Goal: Task Accomplishment & Management: Complete application form

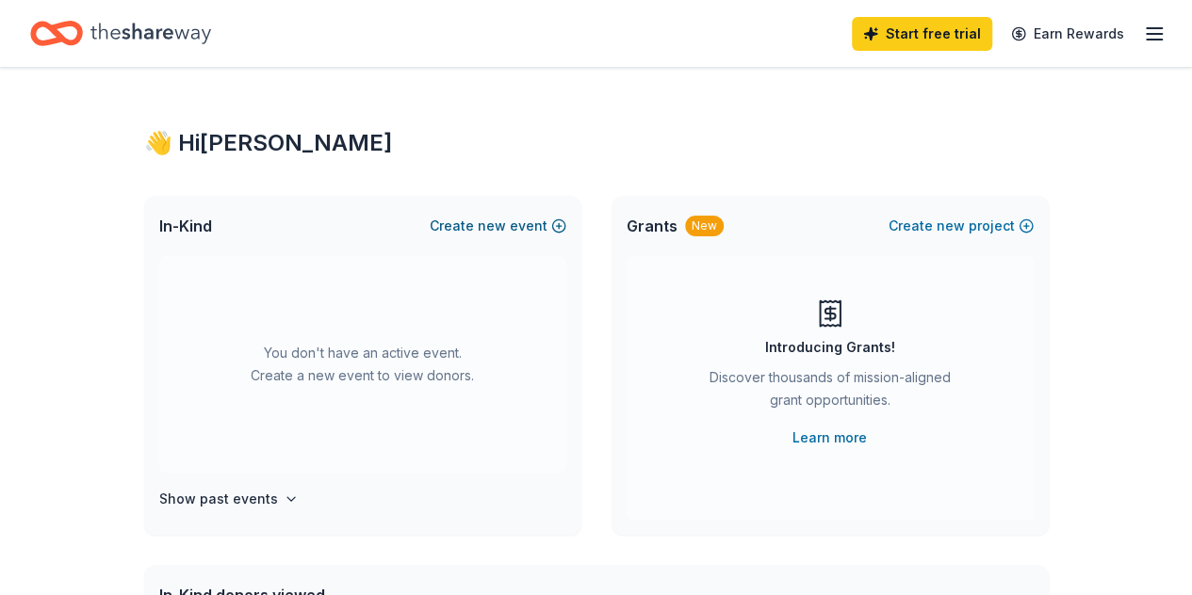
click at [480, 222] on button "Create new event" at bounding box center [498, 226] width 137 height 23
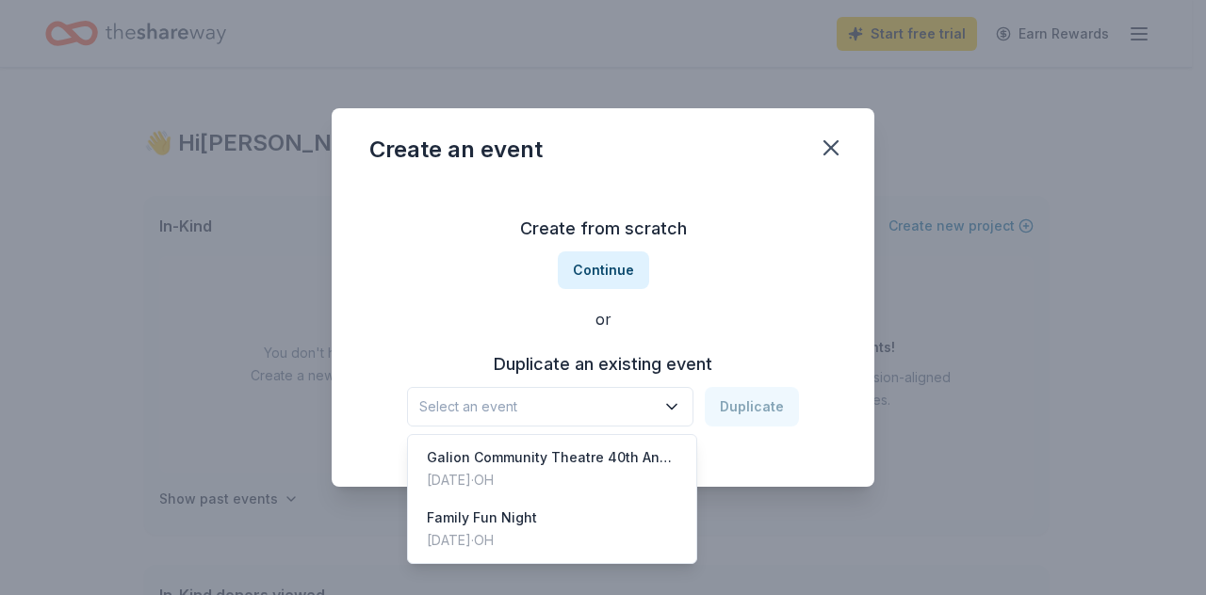
click at [677, 413] on icon "button" at bounding box center [671, 406] width 19 height 19
click at [672, 398] on icon "button" at bounding box center [671, 406] width 19 height 19
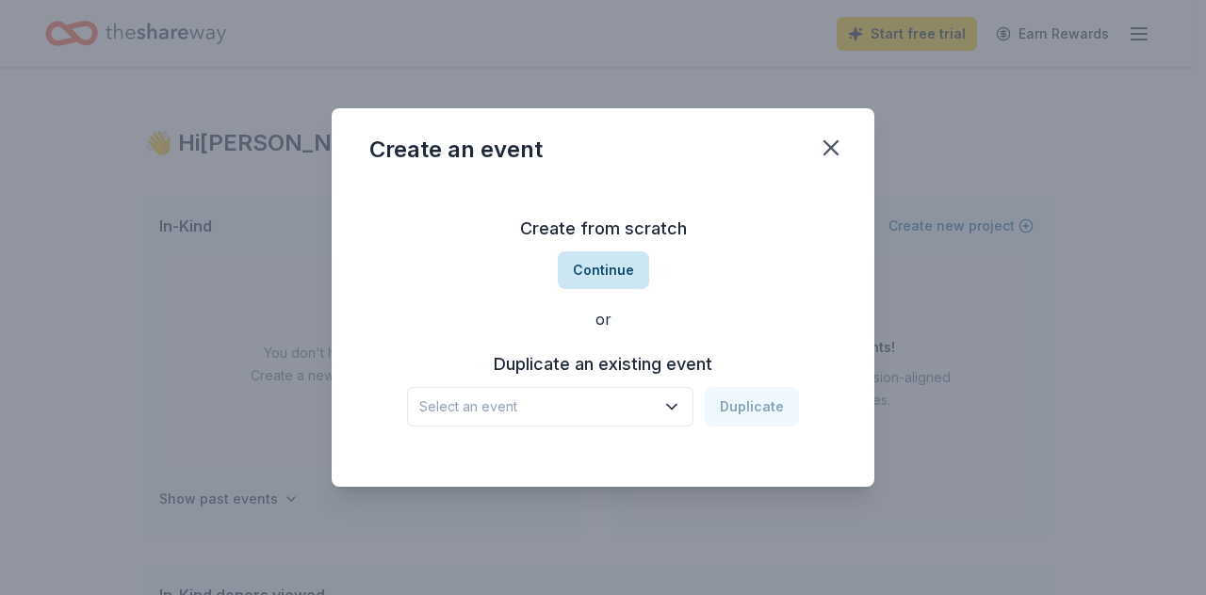
click at [604, 268] on button "Continue" at bounding box center [603, 270] width 91 height 38
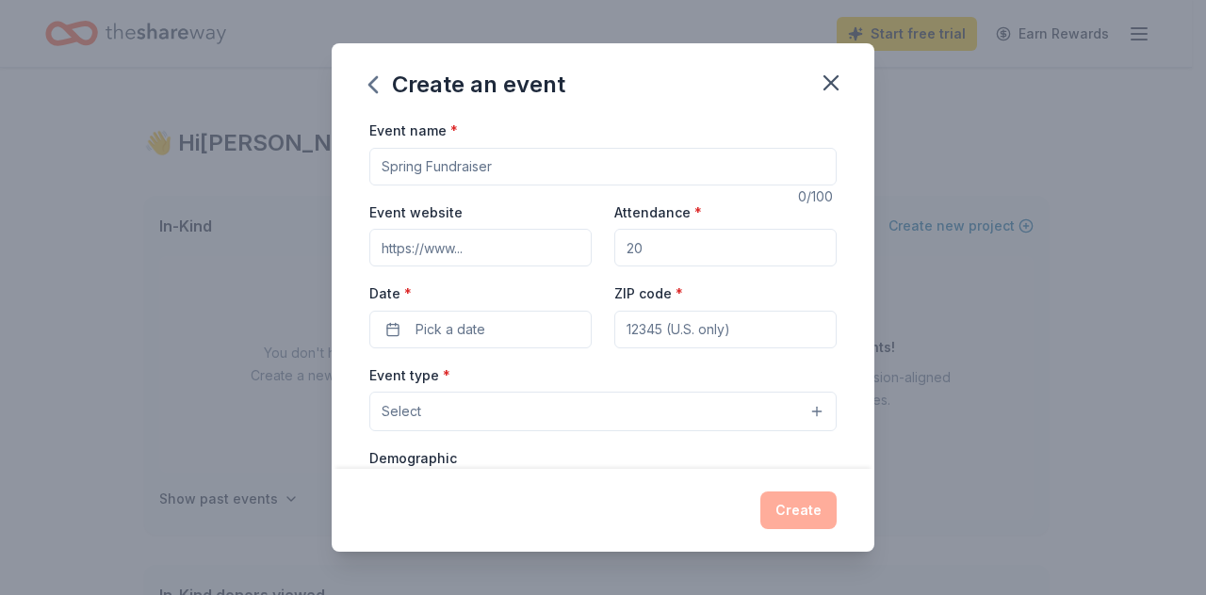
click at [508, 163] on input "Event name *" at bounding box center [602, 167] width 467 height 38
type input "[GEOGRAPHIC_DATA] [GEOGRAPHIC_DATA]-A-Thon"
click at [687, 248] on input "Attendance *" at bounding box center [725, 248] width 222 height 38
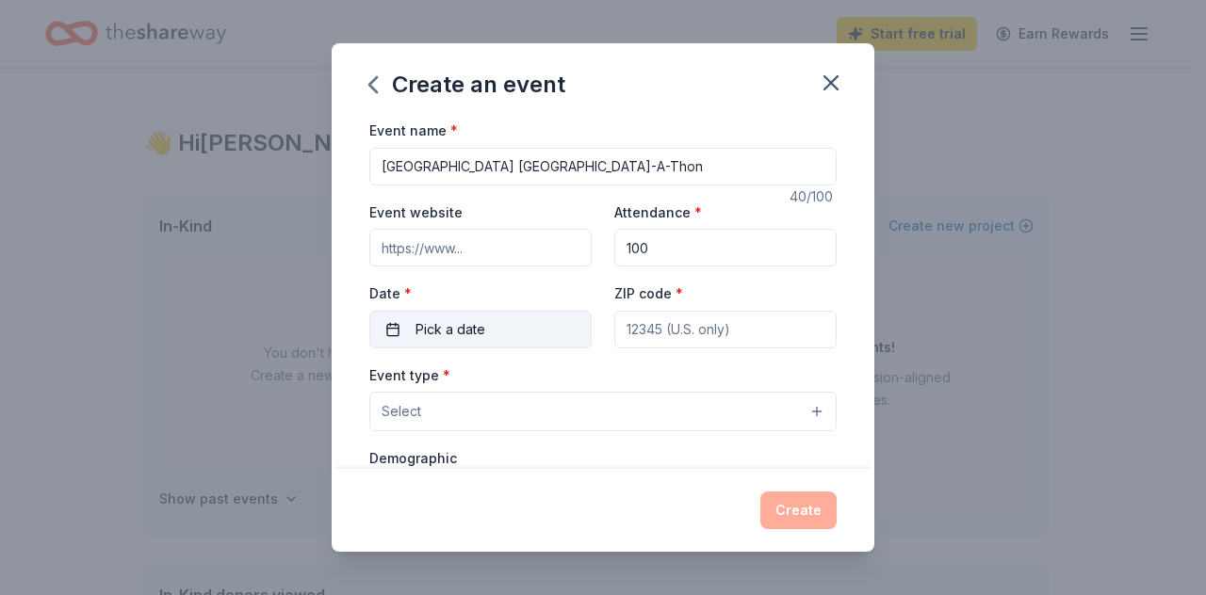
type input "100"
click at [460, 326] on span "Pick a date" at bounding box center [450, 329] width 70 height 23
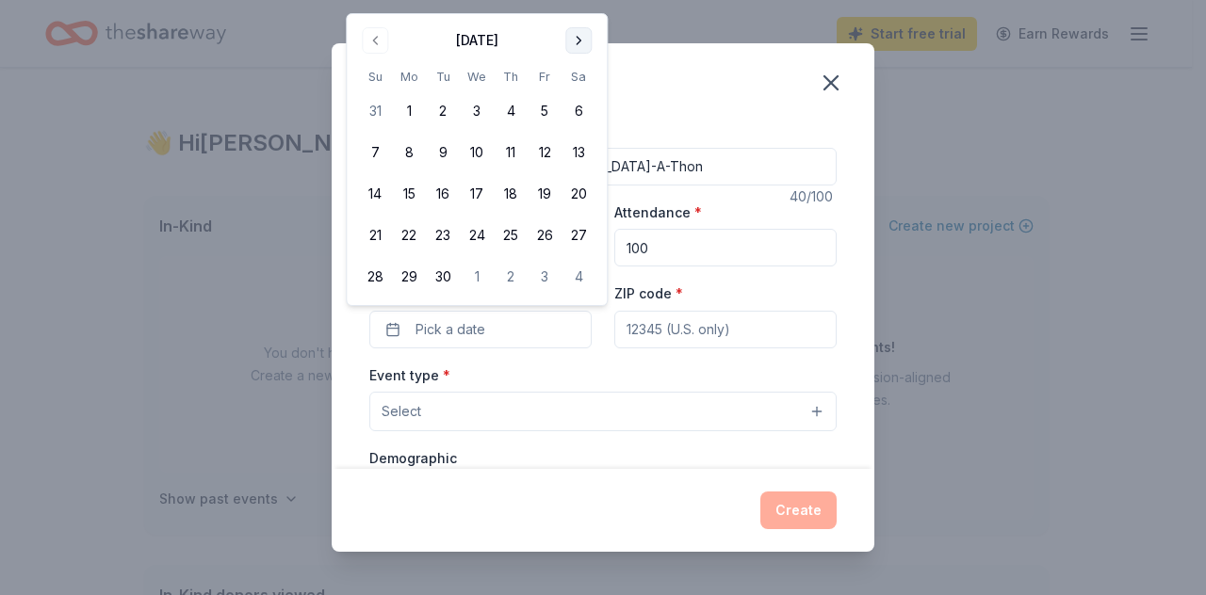
click at [580, 44] on button "Go to next month" at bounding box center [578, 40] width 26 height 26
click at [574, 46] on button "Go to next month" at bounding box center [578, 40] width 26 height 26
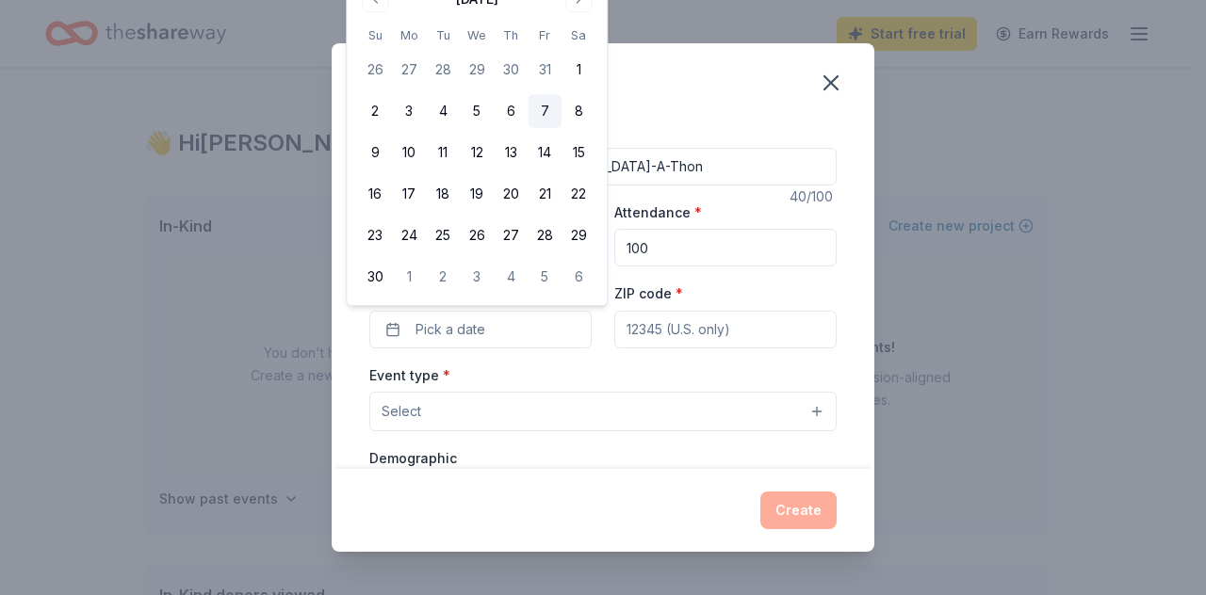
click at [545, 116] on button "7" at bounding box center [544, 111] width 34 height 34
click at [689, 343] on input "ZIP code *" at bounding box center [725, 330] width 222 height 38
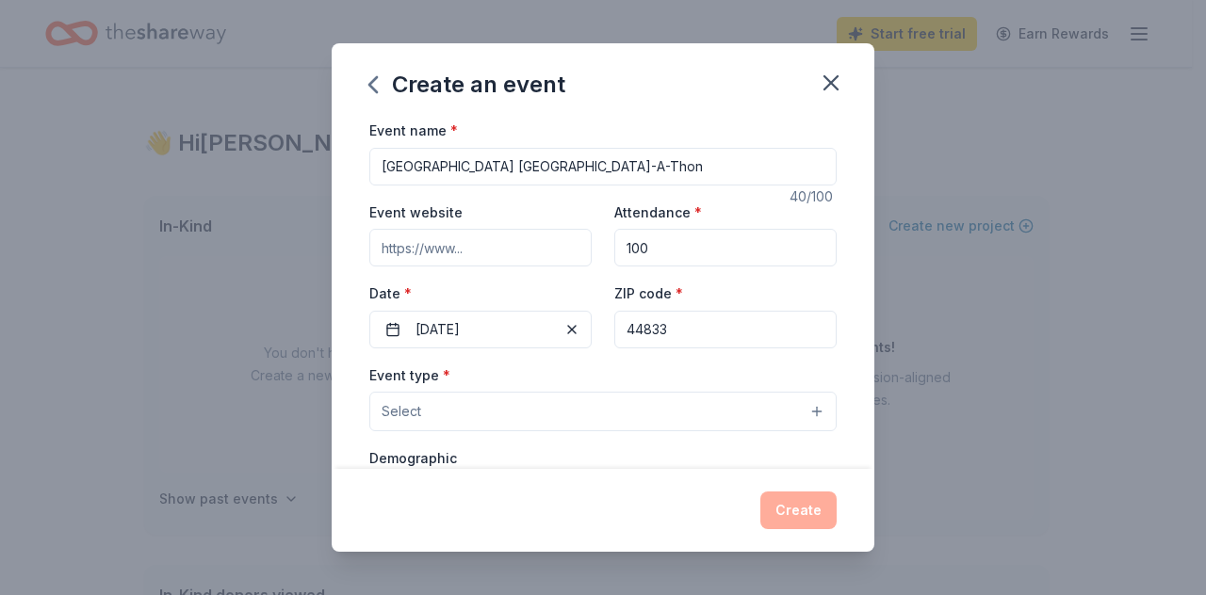
type input "44833"
click at [486, 410] on button "Select" at bounding box center [602, 412] width 467 height 40
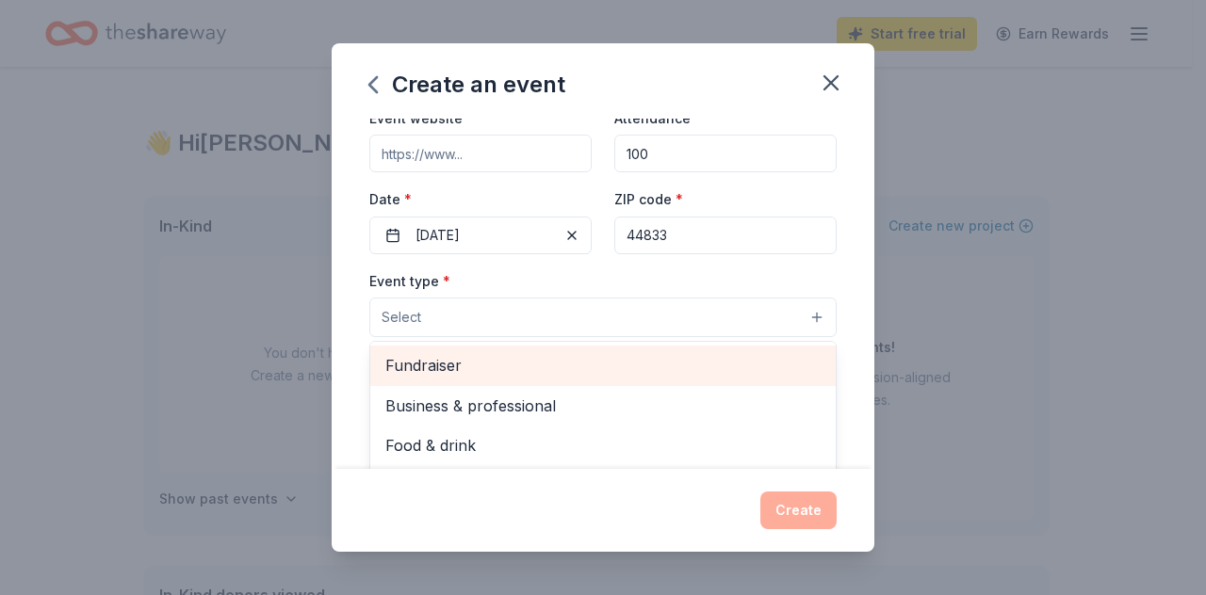
click at [484, 365] on span "Fundraiser" at bounding box center [602, 365] width 435 height 24
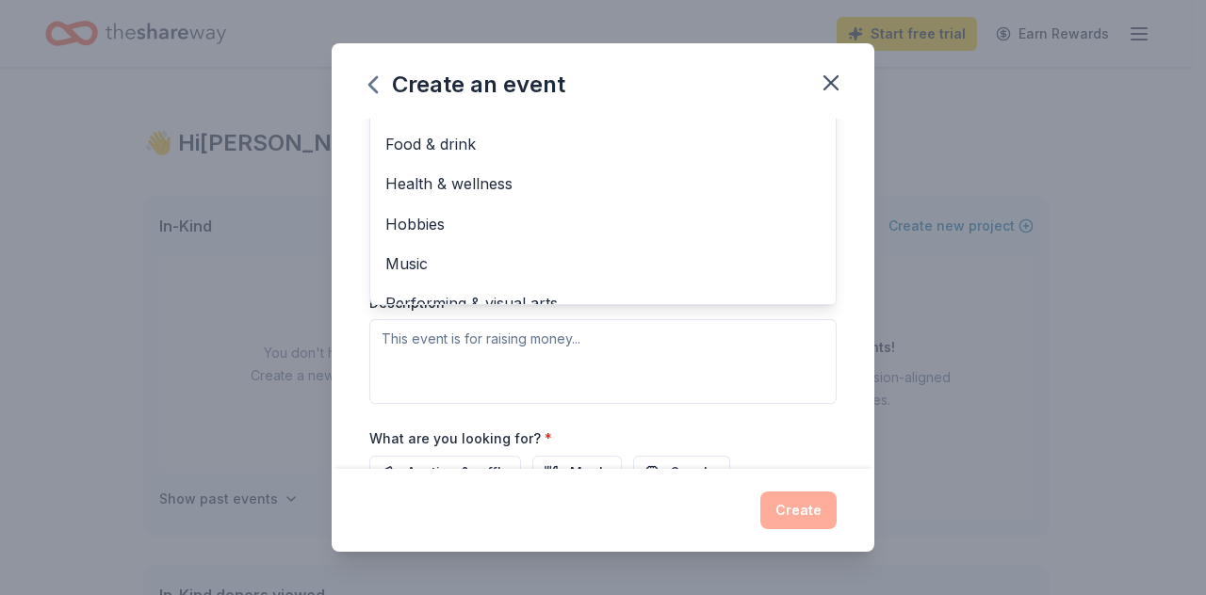
scroll to position [377, 0]
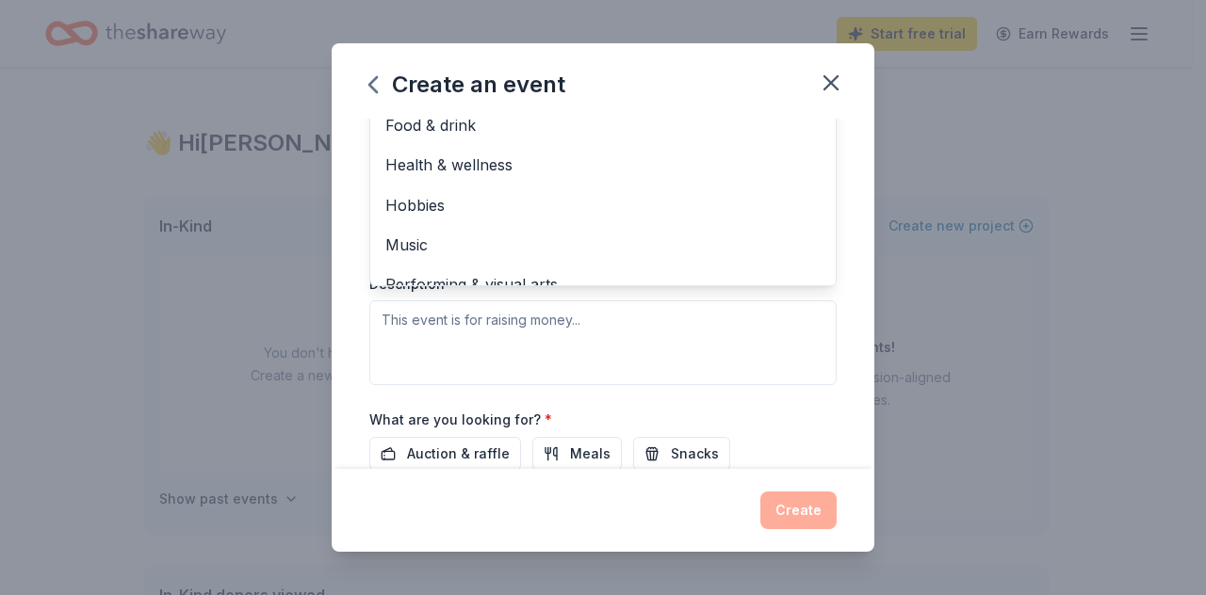
click at [484, 330] on div "Event type * Fundraiser Business & professional Food & drink Health & wellness …" at bounding box center [602, 186] width 467 height 398
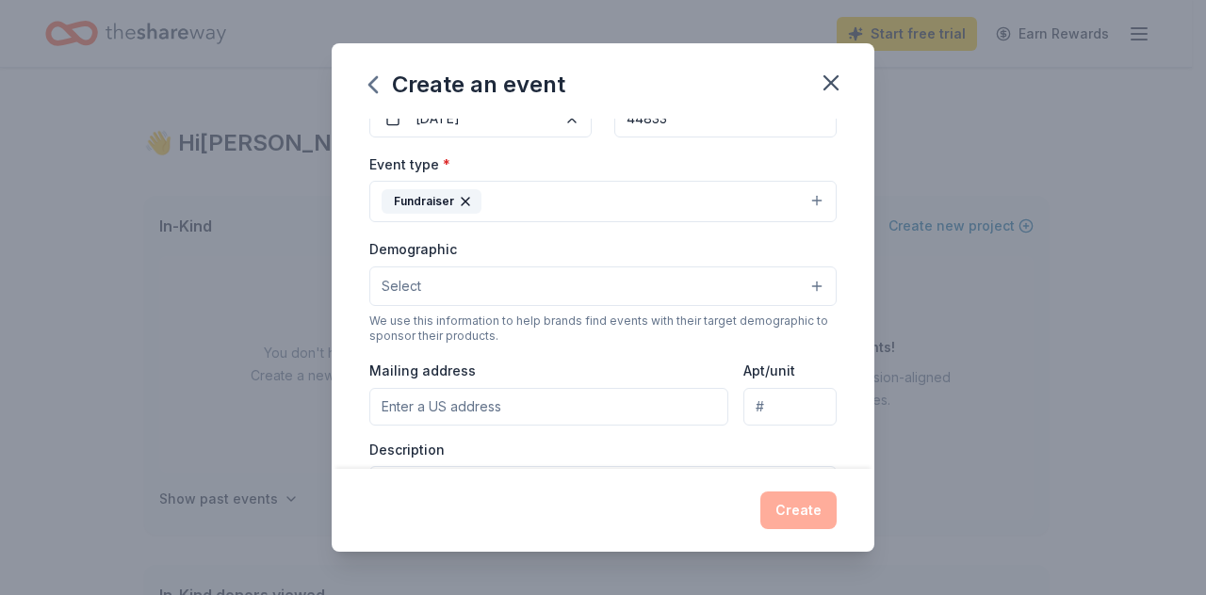
scroll to position [117, 0]
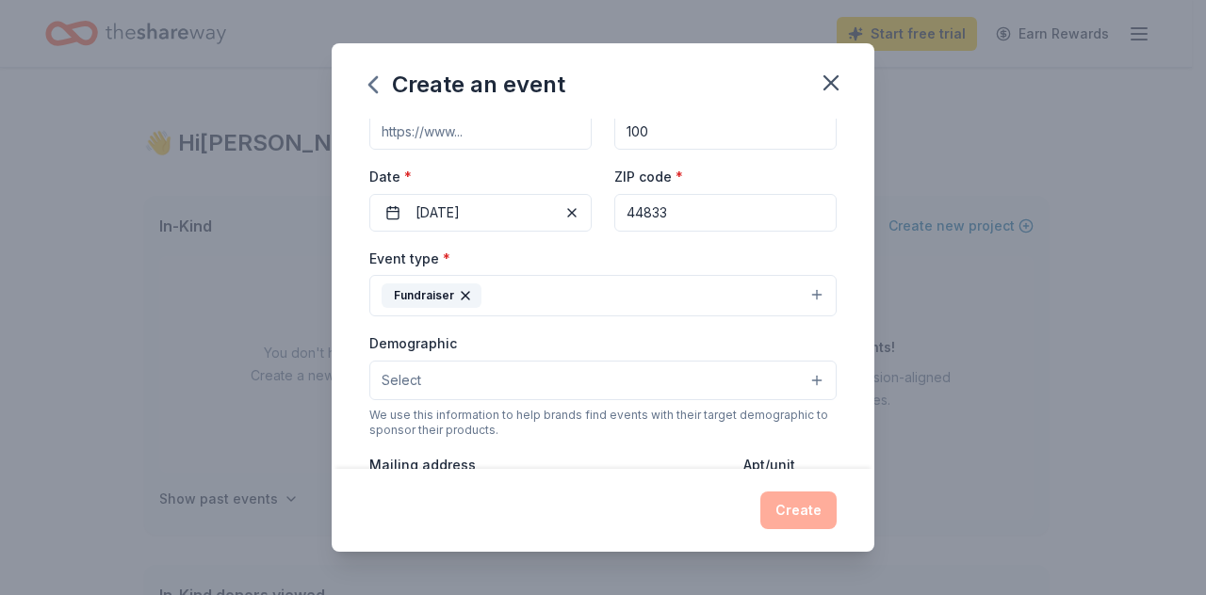
click at [699, 291] on button "Fundraiser" at bounding box center [602, 295] width 467 height 41
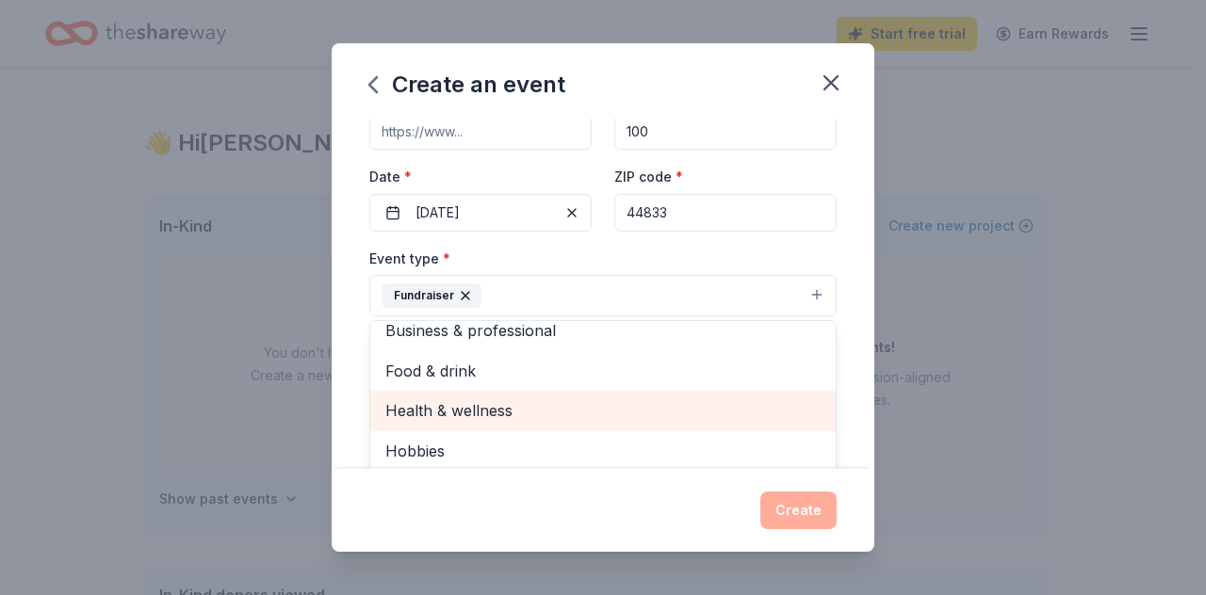
scroll to position [22, 0]
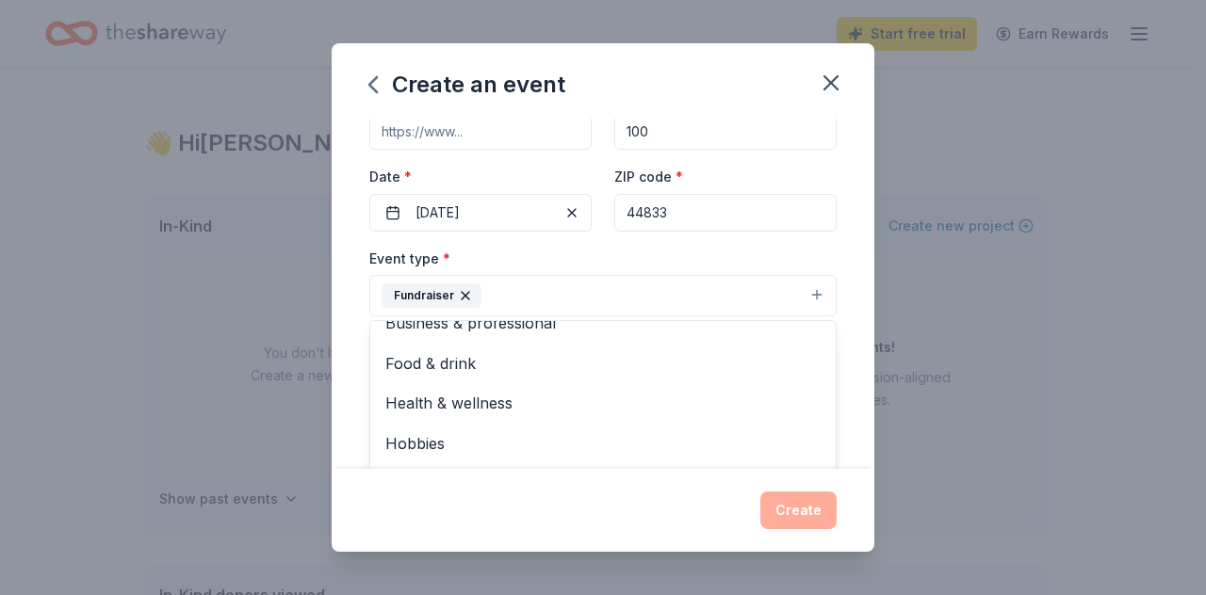
click at [854, 395] on div "Event name * Galion Community Center YMCA Bowl-A-Thon 40 /100 Event website Att…" at bounding box center [603, 294] width 543 height 350
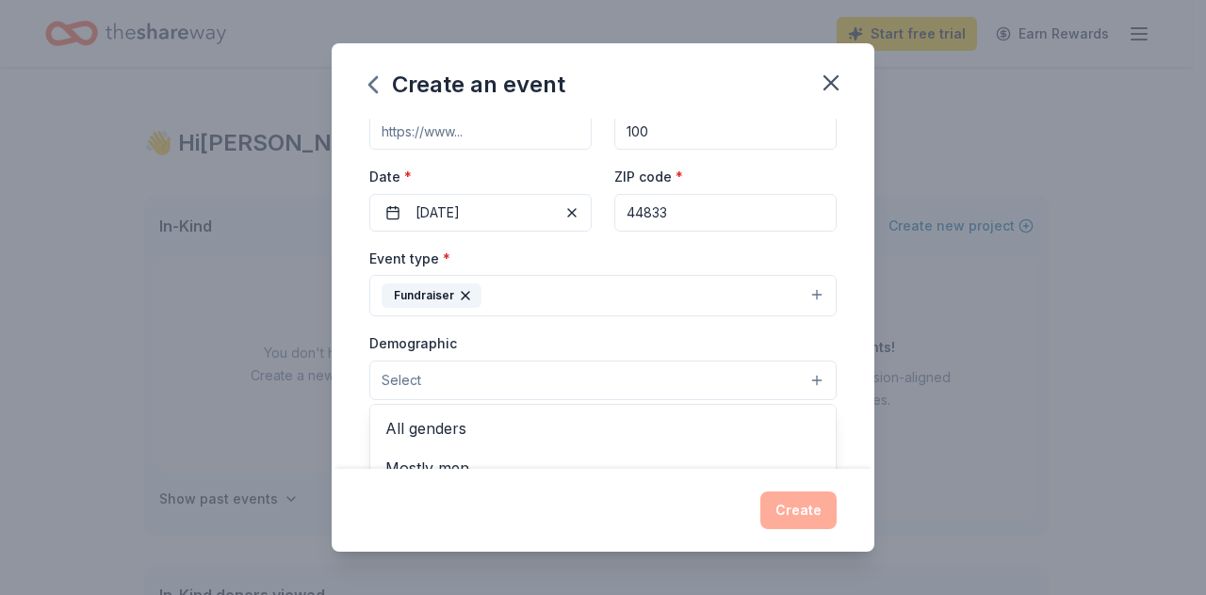
click at [729, 376] on button "Select" at bounding box center [602, 381] width 467 height 40
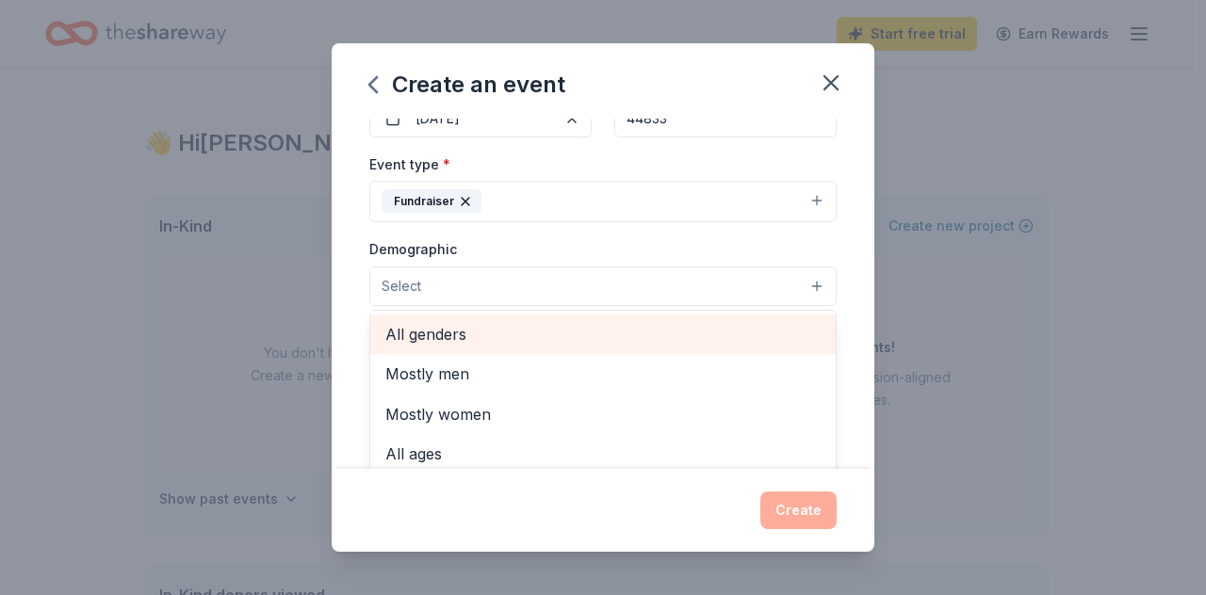
click at [469, 332] on span "All genders" at bounding box center [602, 334] width 435 height 24
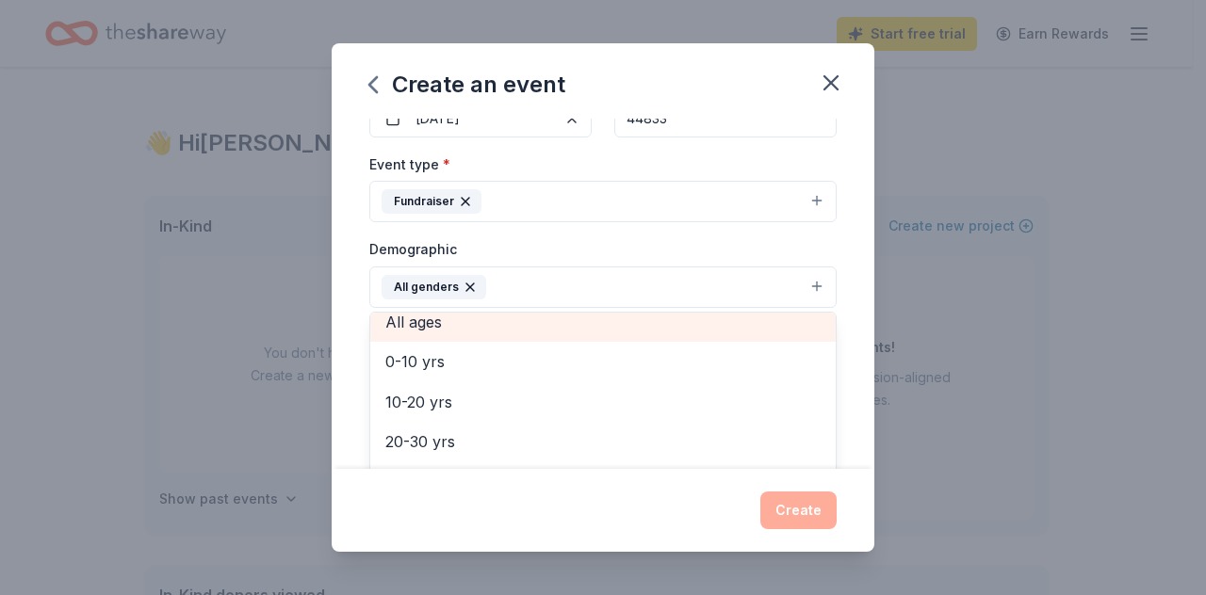
scroll to position [83, 0]
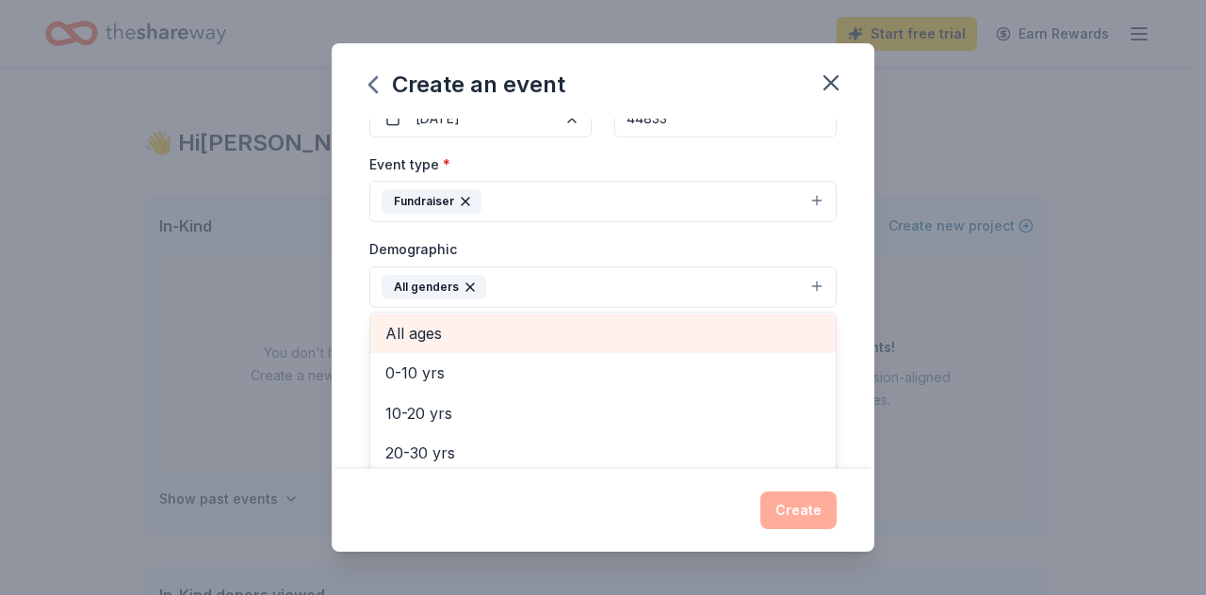
click at [484, 321] on span "All ages" at bounding box center [602, 333] width 435 height 24
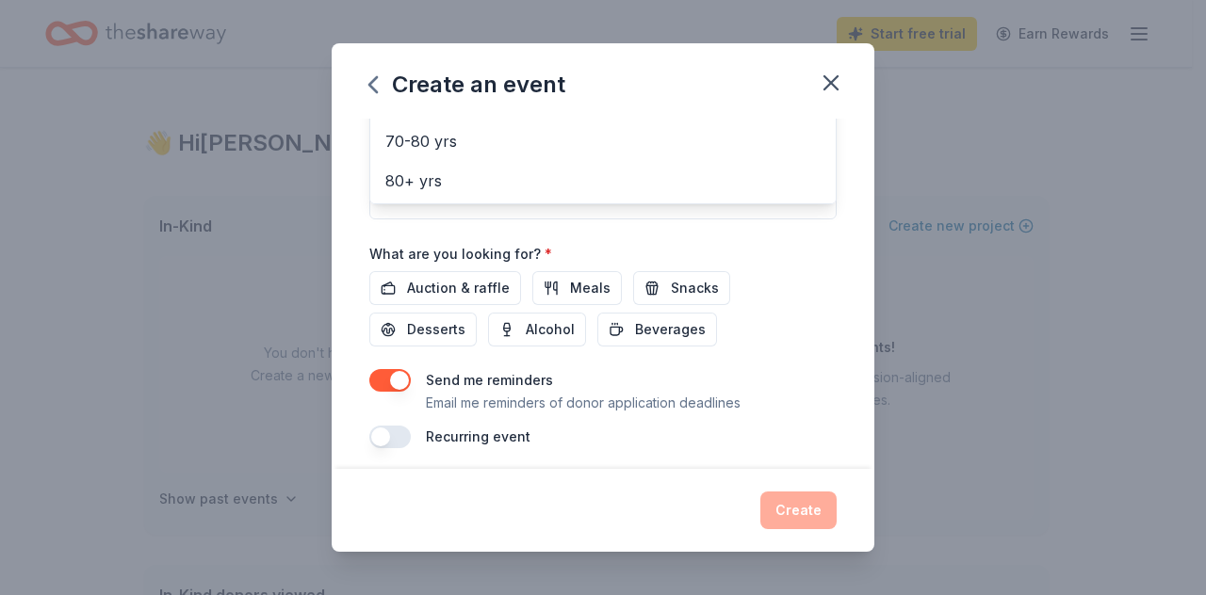
scroll to position [548, 0]
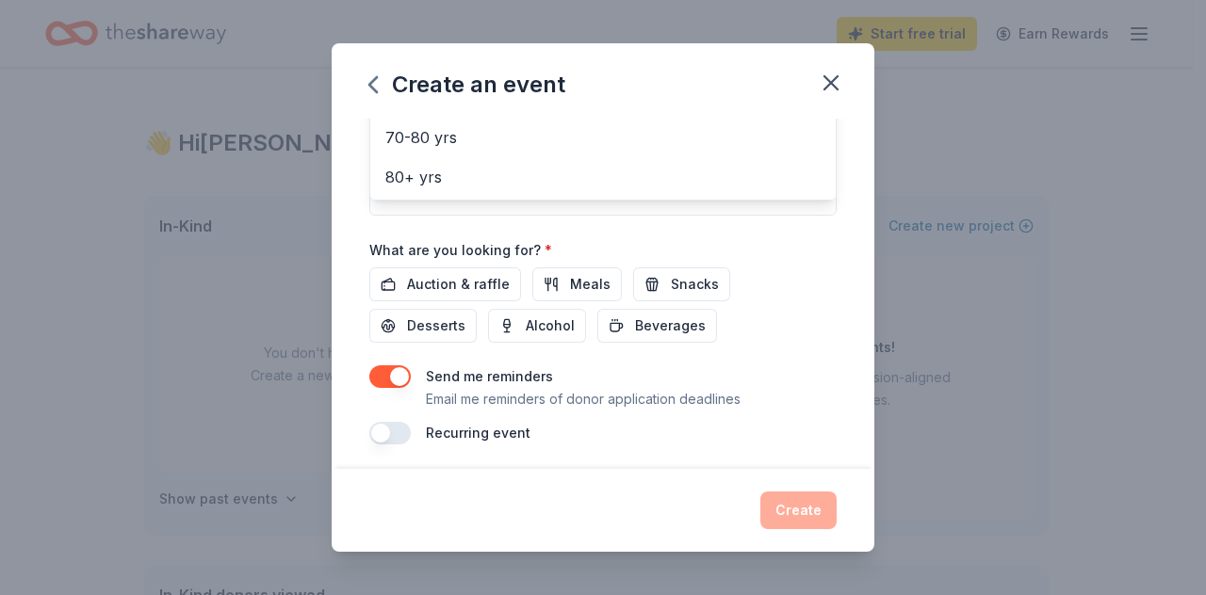
click at [430, 274] on div "Event name * Galion Community Center YMCA Bowl-A-Thon 40 /100 Event website Att…" at bounding box center [602, 7] width 467 height 874
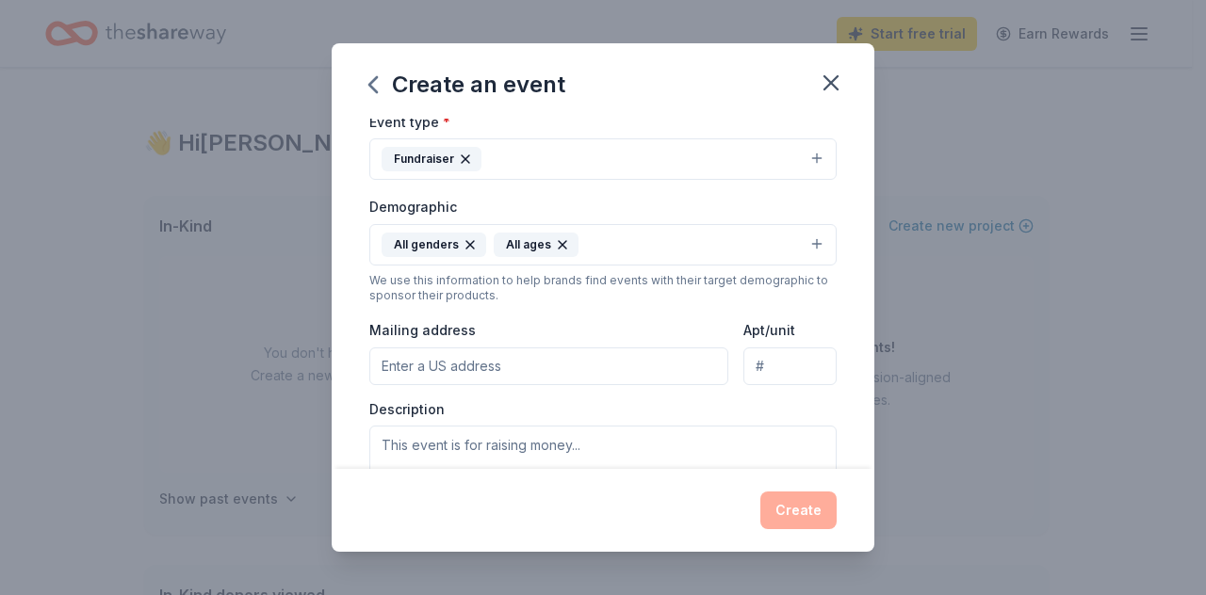
scroll to position [295, 0]
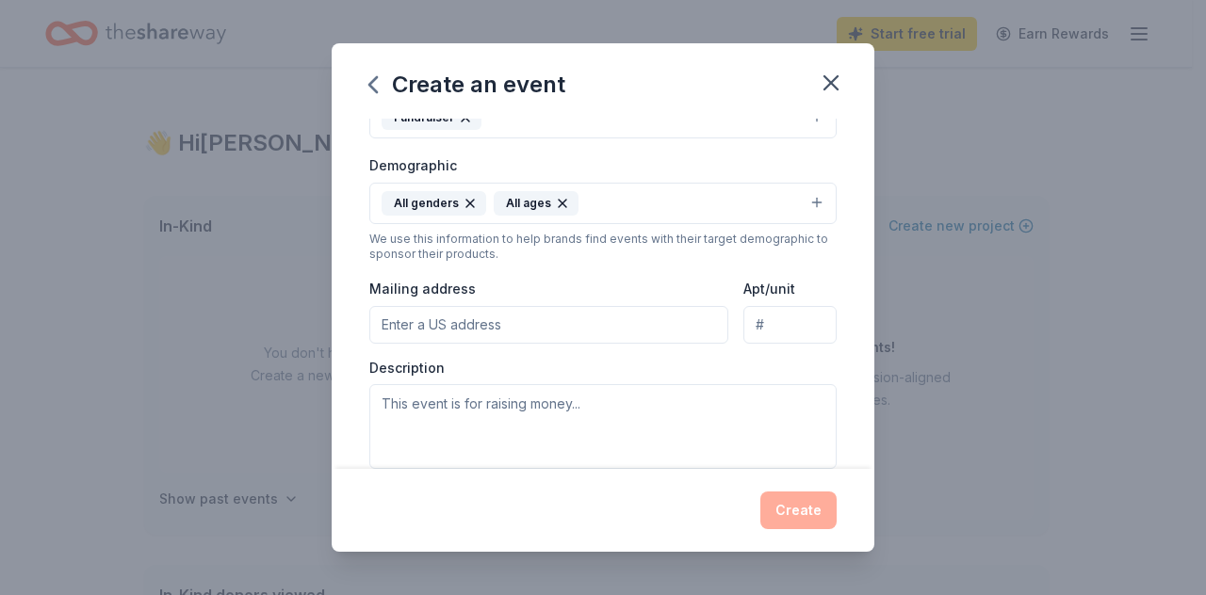
click at [465, 316] on input "Mailing address" at bounding box center [548, 325] width 359 height 38
type input "500 Gill Ave"
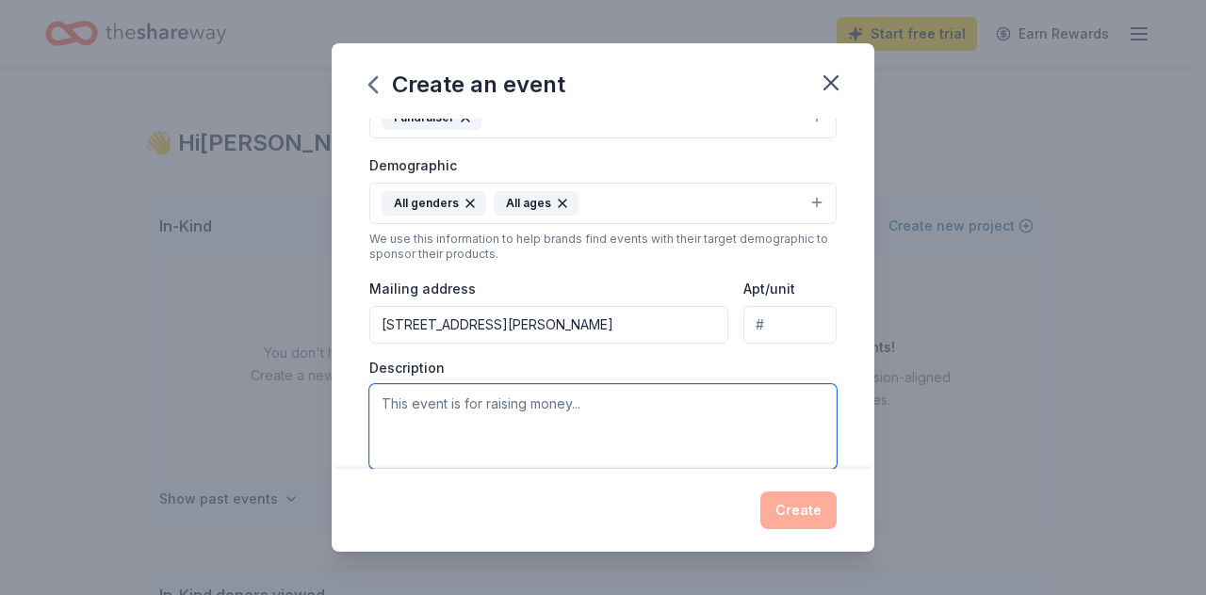
click at [505, 410] on textarea at bounding box center [602, 426] width 467 height 85
click at [410, 403] on textarea at bounding box center [602, 426] width 467 height 85
paste textarea "The Annual Galion Community Center YMCA Bowl-A-Thon is a fun, family-friendly f…"
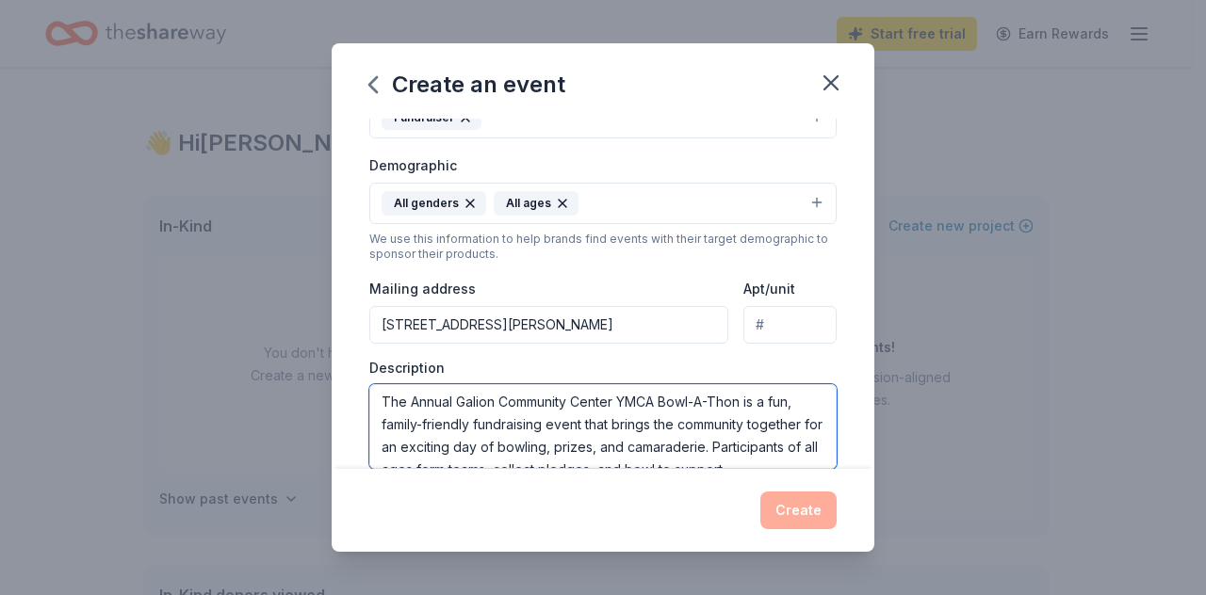
scroll to position [0, 0]
click at [455, 400] on textarea "The Annual Galion Community Center YMCA Bowl-A-Thon is a fun, family-friendly f…" at bounding box center [602, 426] width 467 height 85
click at [615, 398] on textarea "The [GEOGRAPHIC_DATA] YMCA Bowl-A-Thon is a fun, family-friendly fundraising ev…" at bounding box center [602, 426] width 467 height 85
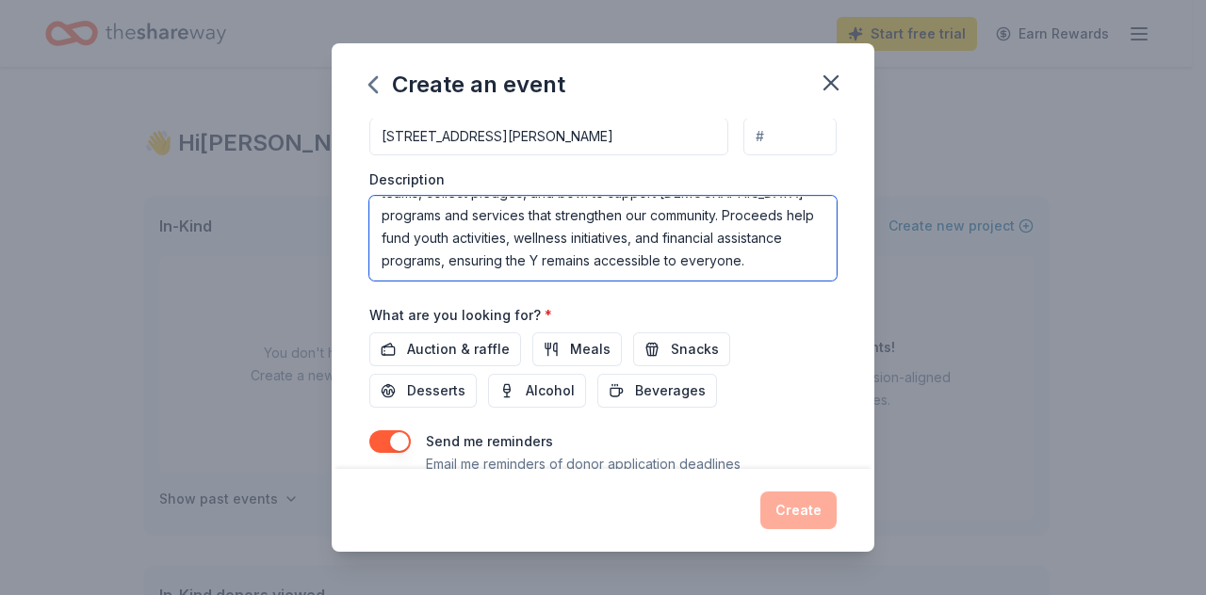
scroll to position [548, 0]
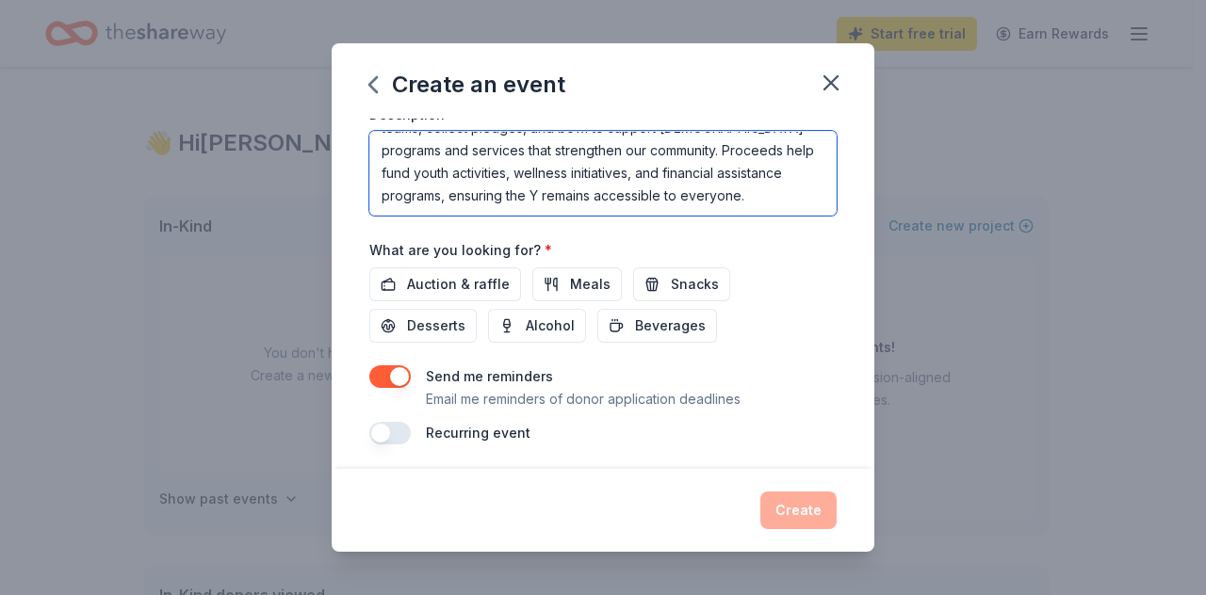
type textarea "The [GEOGRAPHIC_DATA] YMCA Bowl-A-Thon is a fun, family-friendly fundraising ev…"
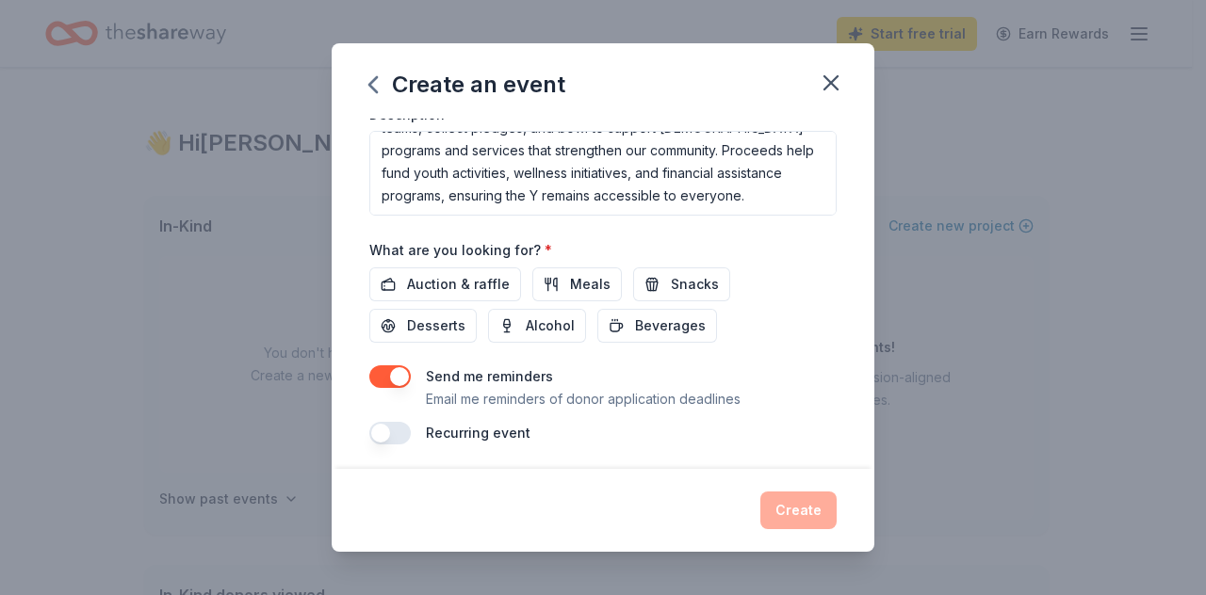
click at [382, 431] on button "button" at bounding box center [389, 433] width 41 height 23
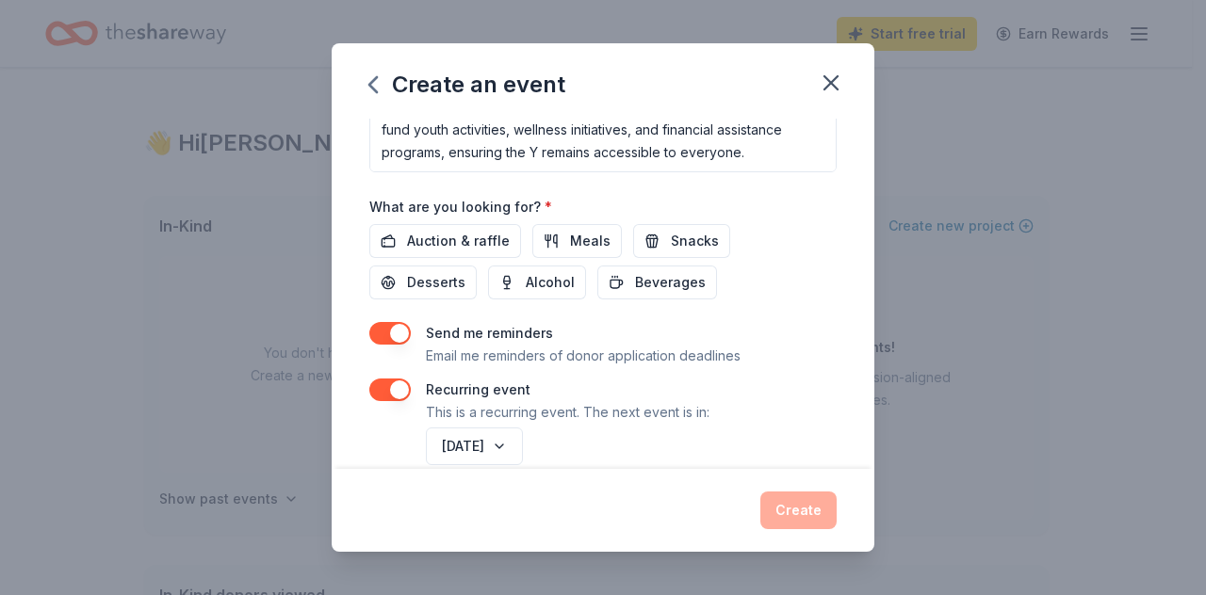
scroll to position [616, 0]
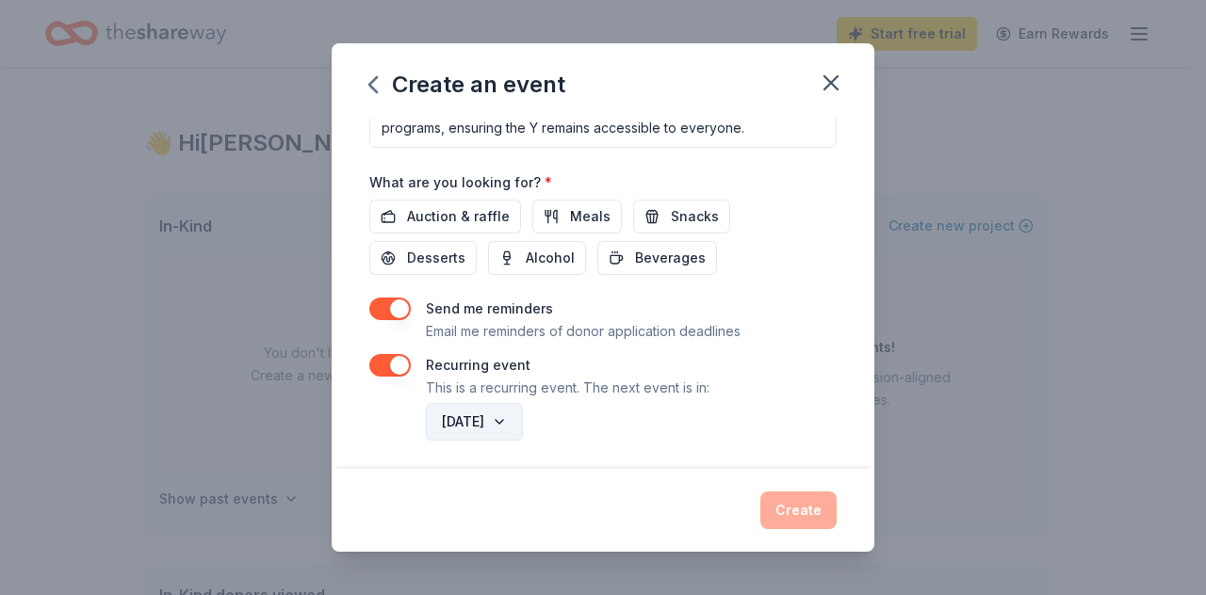
click at [523, 415] on button "November 2026" at bounding box center [474, 422] width 97 height 38
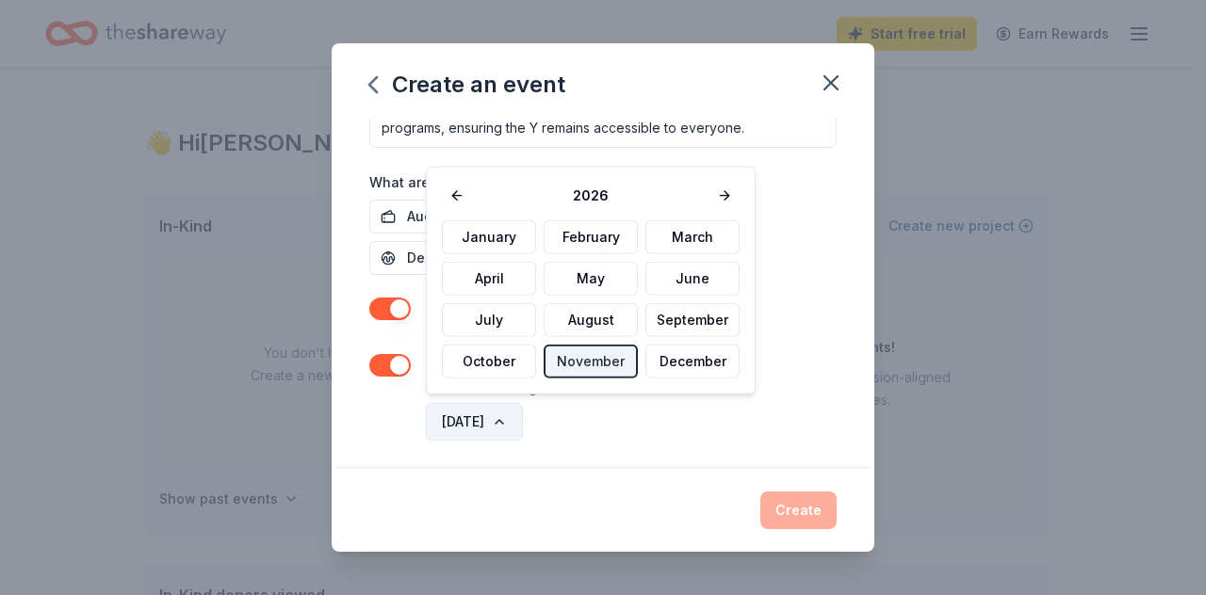
click at [523, 415] on button "November 2026" at bounding box center [474, 422] width 97 height 38
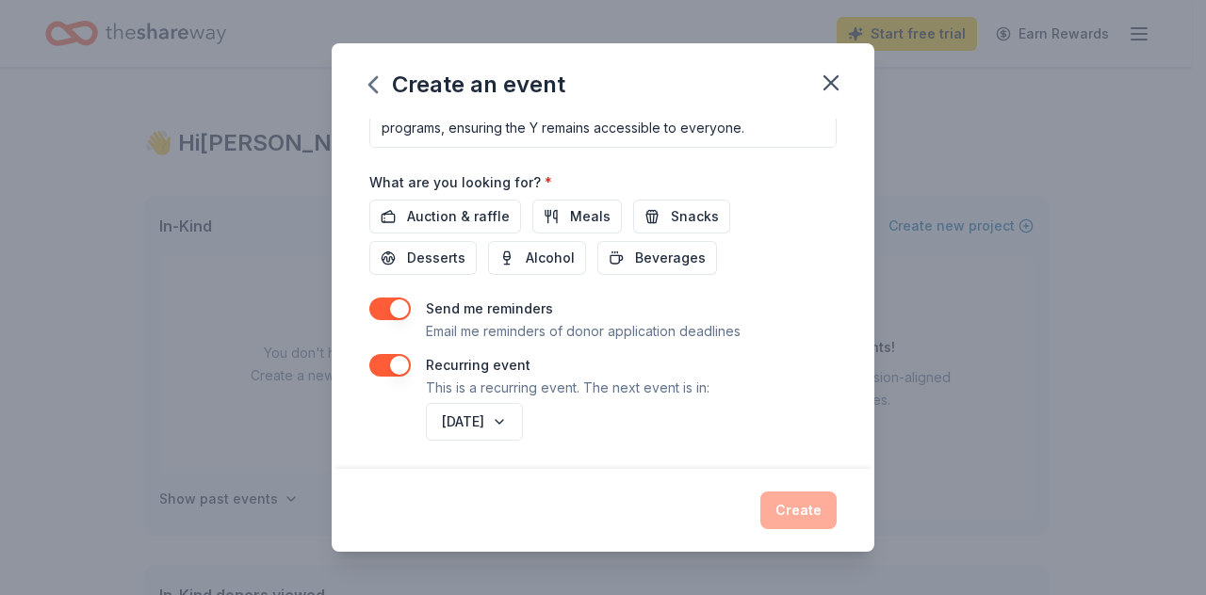
click at [804, 508] on div "Create" at bounding box center [602, 511] width 467 height 38
click at [827, 424] on div "Event name * Galion Community Center YMCA Bowl-A-Thon 40 /100 Event website Att…" at bounding box center [603, 294] width 543 height 350
click at [473, 415] on button "November 2026" at bounding box center [474, 422] width 97 height 38
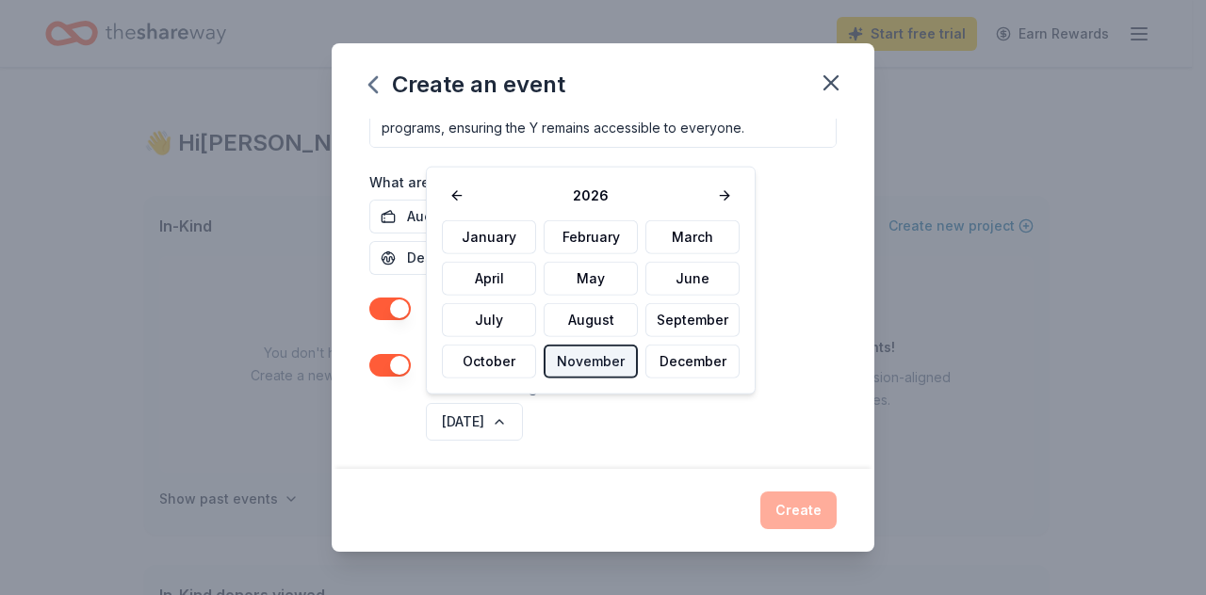
click at [586, 365] on button "November" at bounding box center [590, 362] width 94 height 34
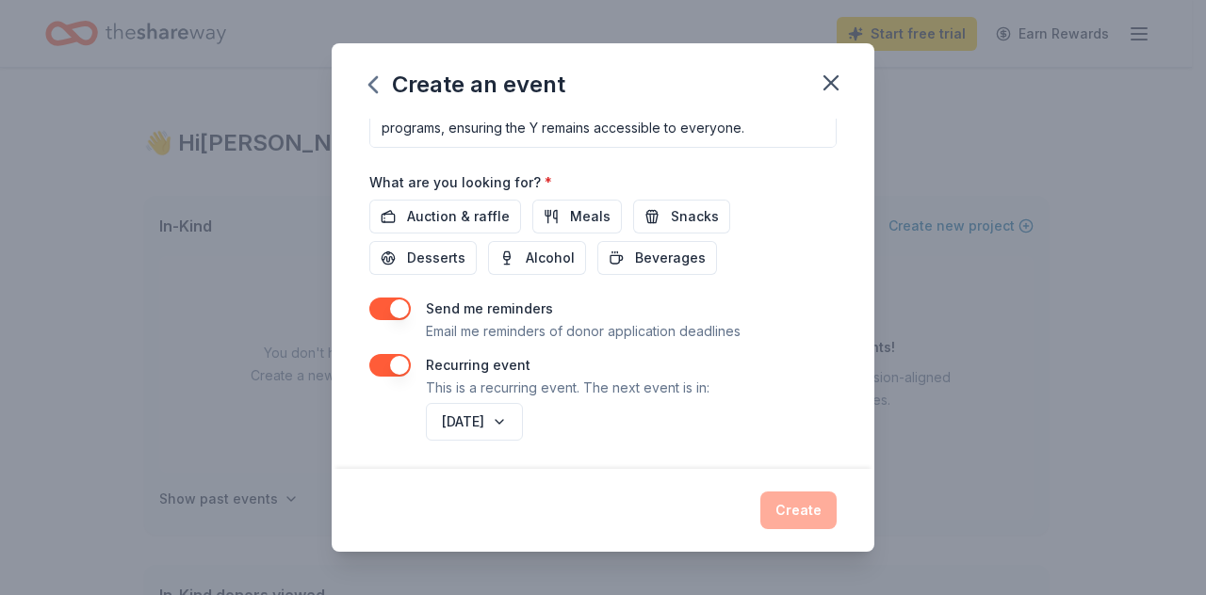
click at [814, 499] on div "Create" at bounding box center [602, 511] width 467 height 38
click at [814, 510] on div "Create" at bounding box center [602, 511] width 467 height 38
click at [398, 365] on button "button" at bounding box center [389, 365] width 41 height 23
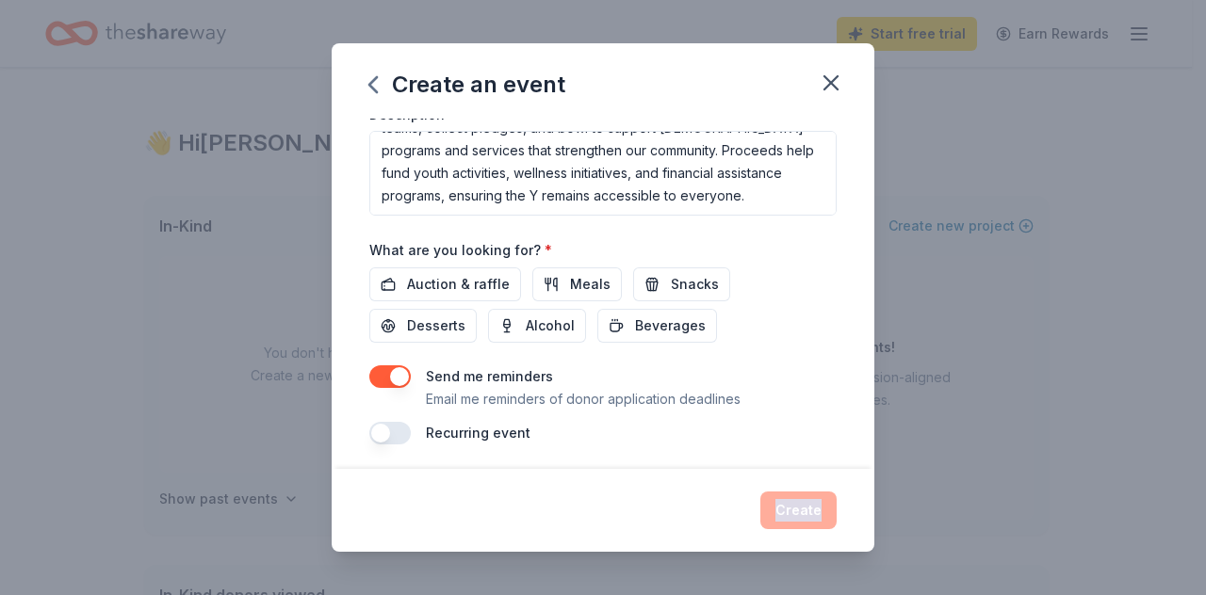
click at [797, 500] on div "Create" at bounding box center [602, 511] width 467 height 38
click at [802, 510] on div "Create" at bounding box center [602, 511] width 467 height 38
click at [390, 365] on button "button" at bounding box center [389, 376] width 41 height 23
click at [456, 278] on span "Auction & raffle" at bounding box center [458, 284] width 103 height 23
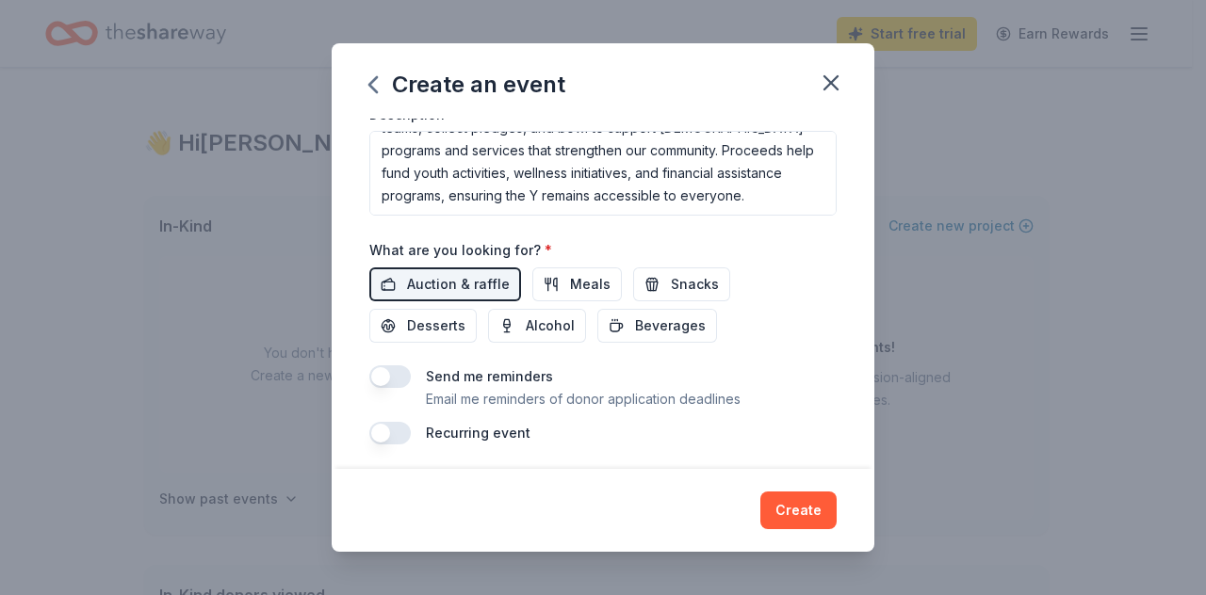
click at [391, 374] on button "button" at bounding box center [389, 376] width 41 height 23
click at [381, 429] on button "button" at bounding box center [389, 433] width 41 height 23
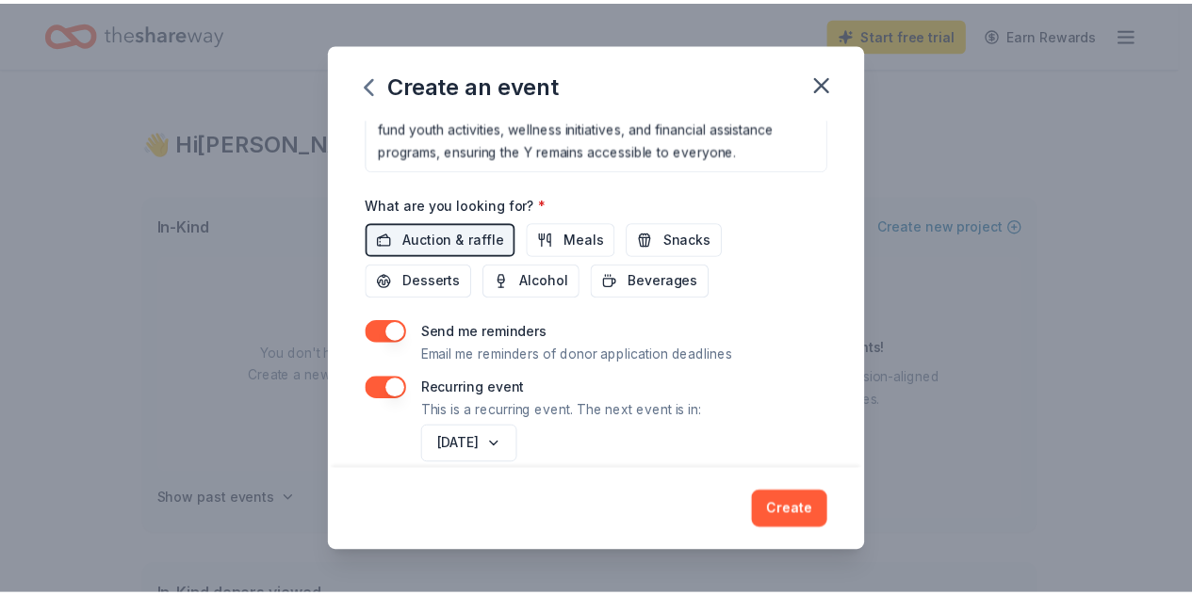
scroll to position [616, 0]
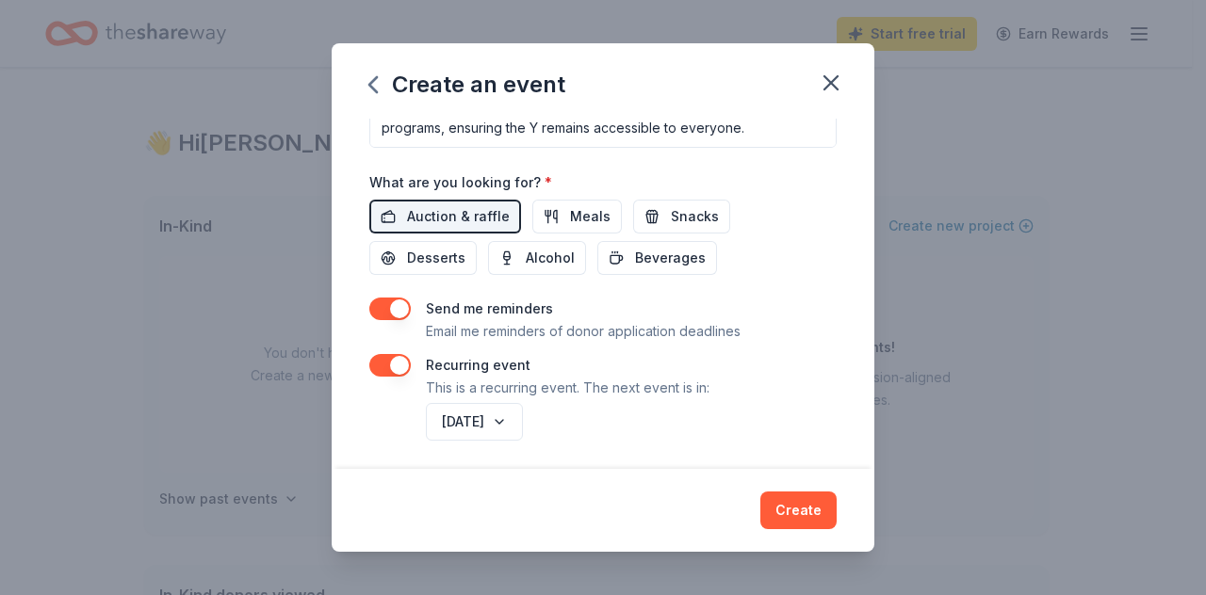
click at [809, 505] on button "Create" at bounding box center [798, 511] width 76 height 38
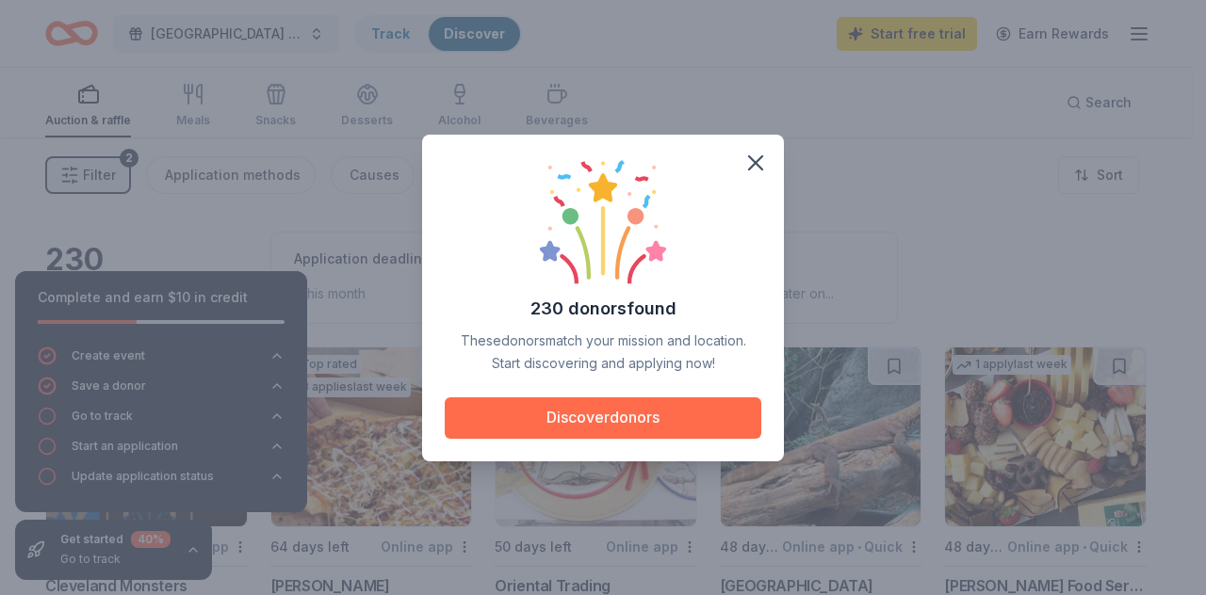
click at [629, 420] on button "Discover donors" at bounding box center [603, 417] width 316 height 41
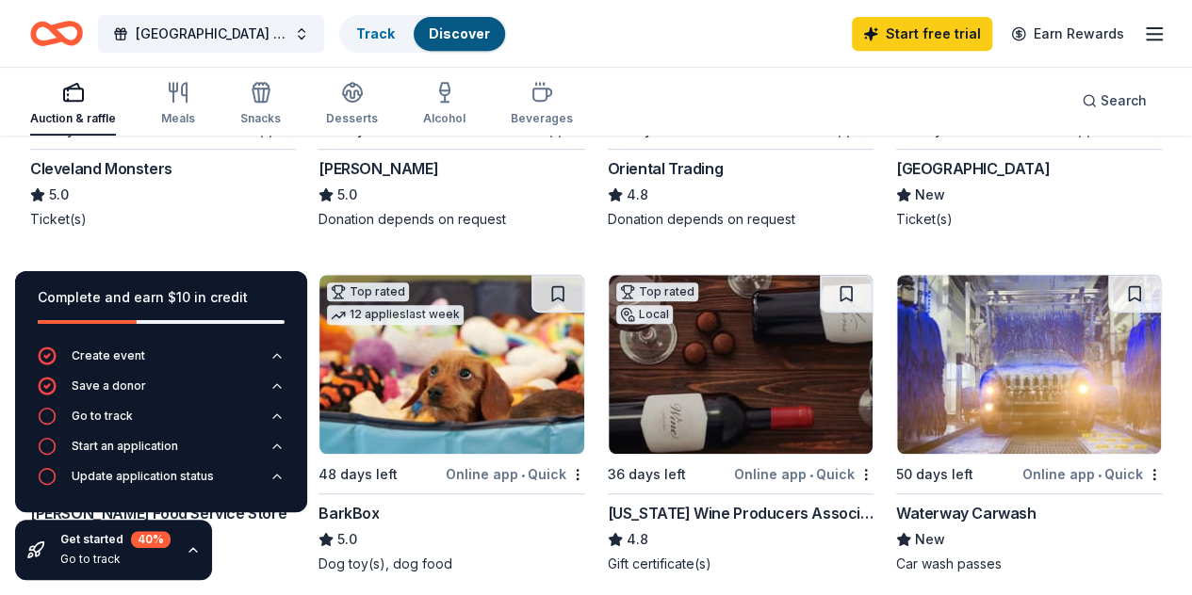
scroll to position [377, 0]
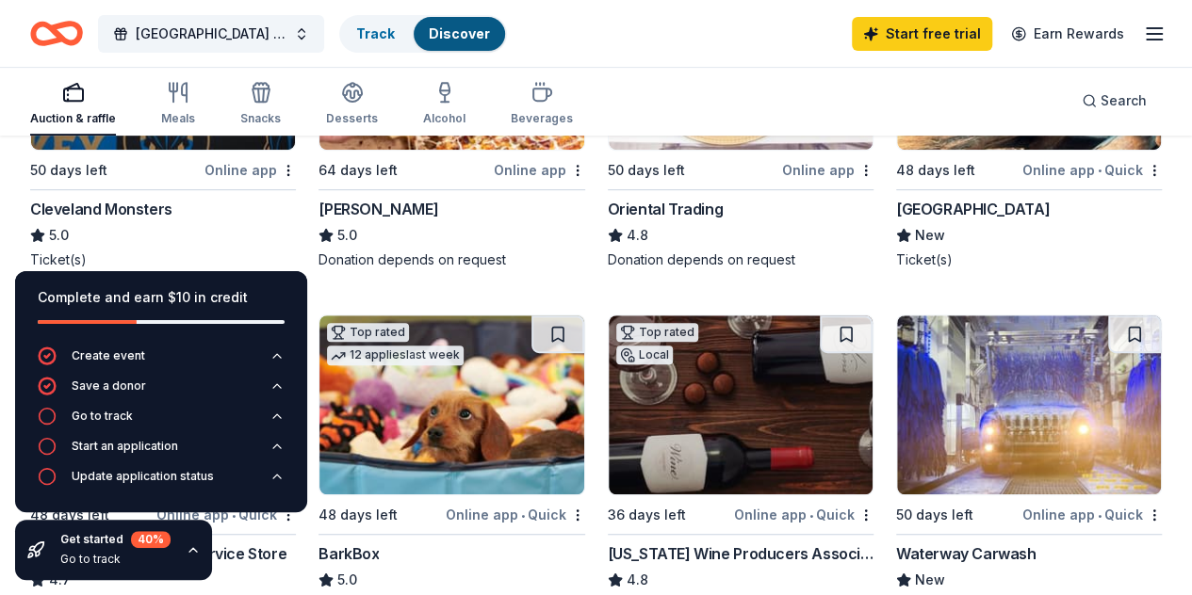
click at [156, 208] on div "Cleveland Monsters" at bounding box center [101, 209] width 142 height 23
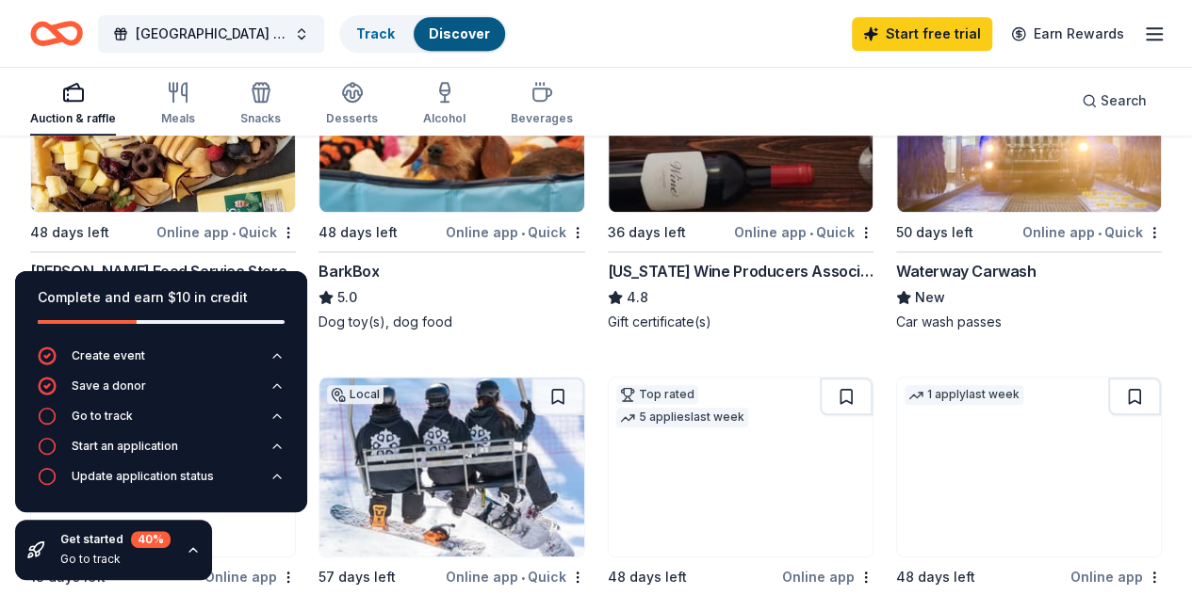
scroll to position [754, 0]
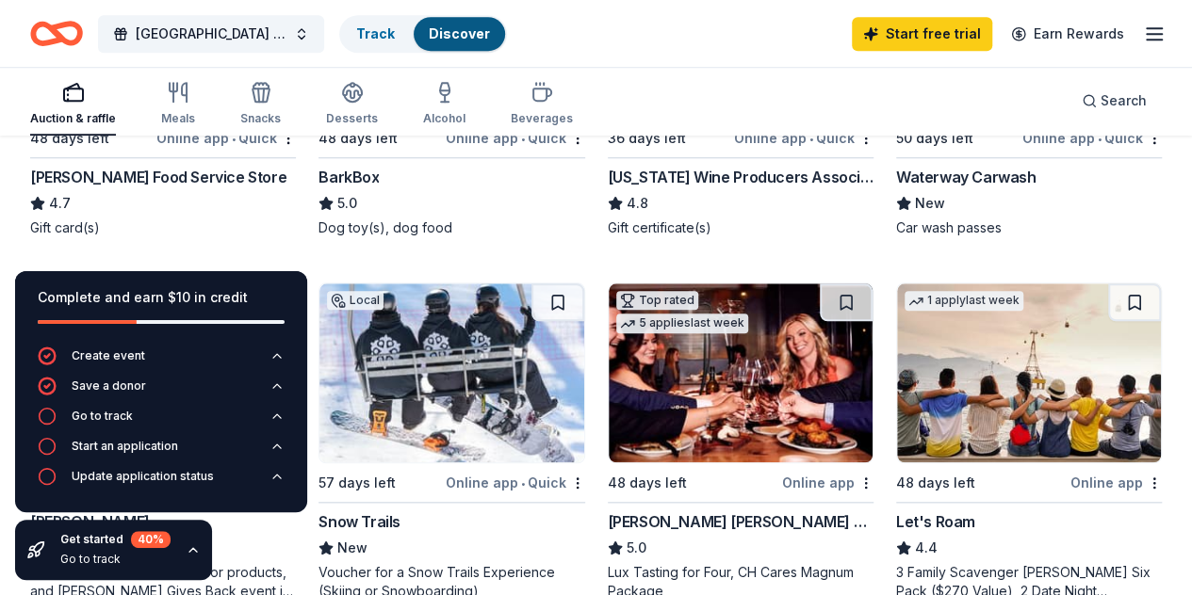
click at [318, 172] on div "BarkBox" at bounding box center [348, 177] width 60 height 23
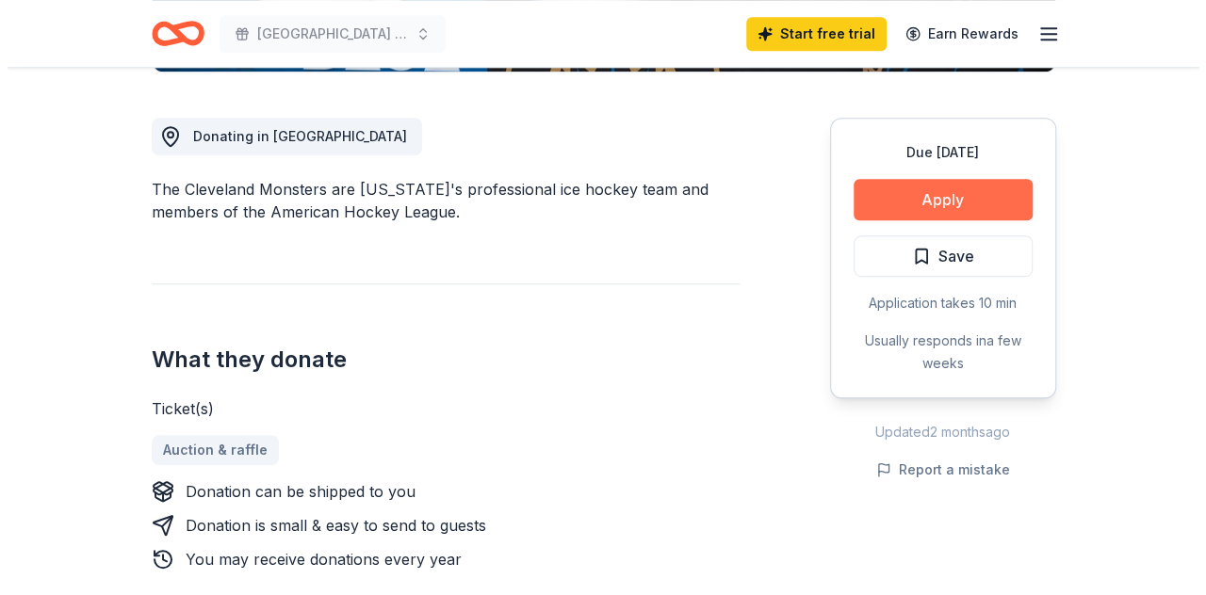
scroll to position [471, 0]
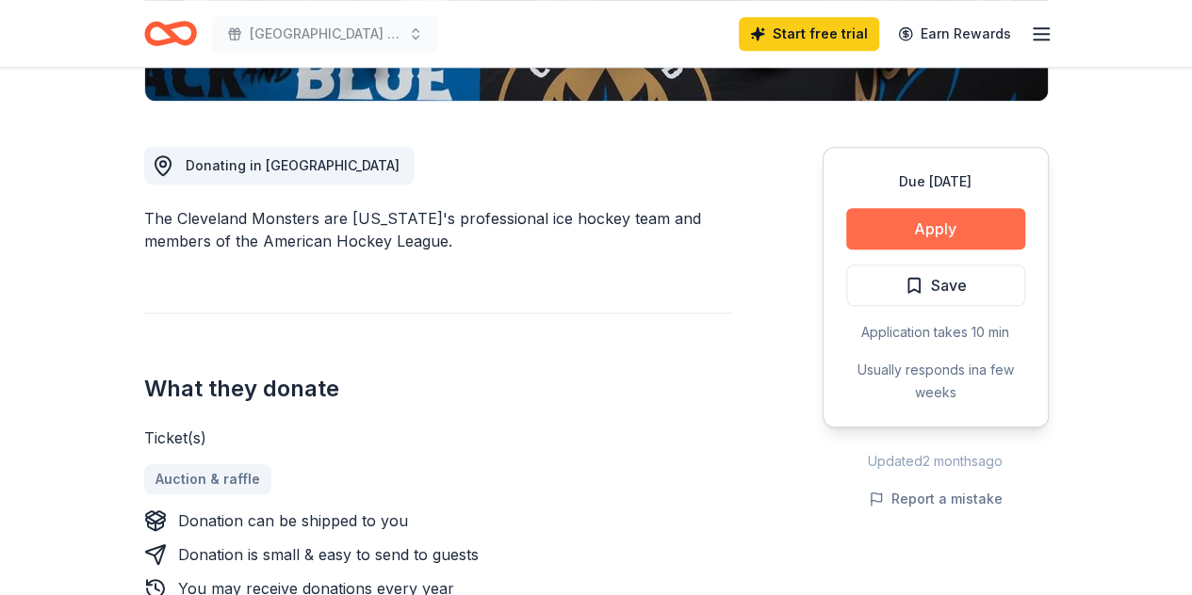
click at [942, 222] on button "Apply" at bounding box center [935, 228] width 179 height 41
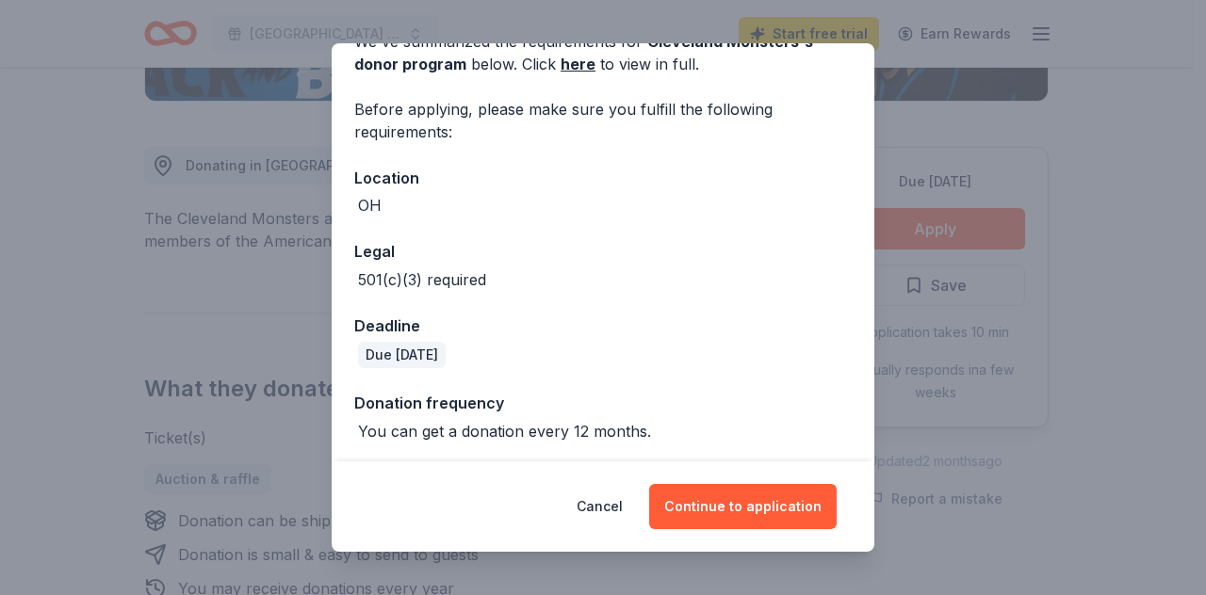
scroll to position [107, 0]
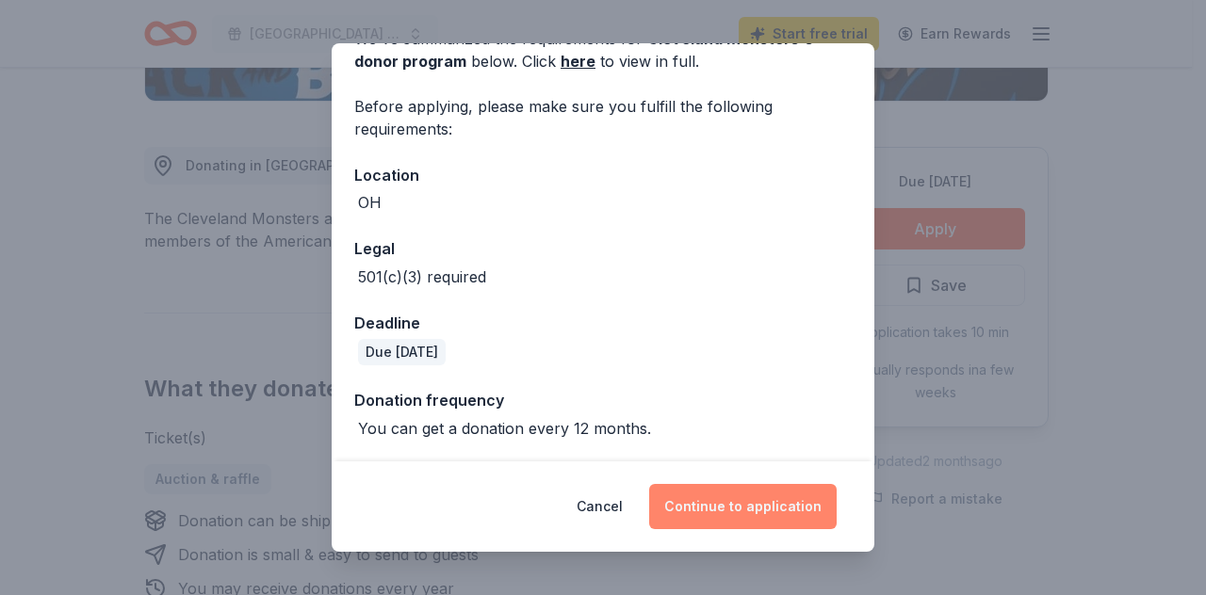
click at [763, 506] on button "Continue to application" at bounding box center [742, 506] width 187 height 45
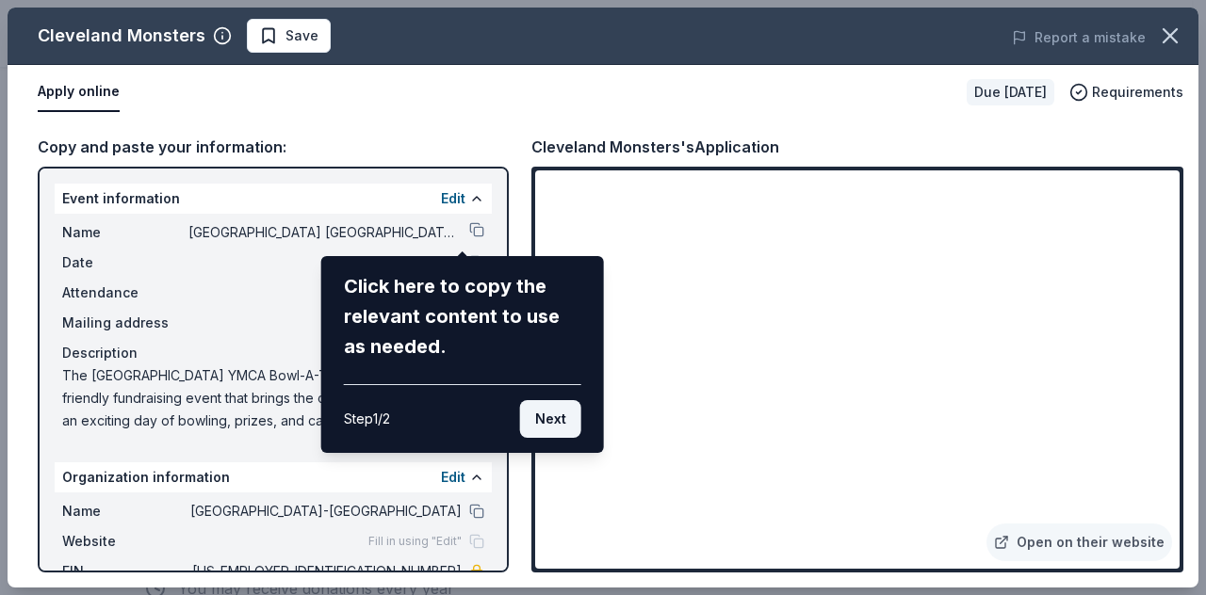
click at [556, 418] on button "Next" at bounding box center [550, 419] width 61 height 38
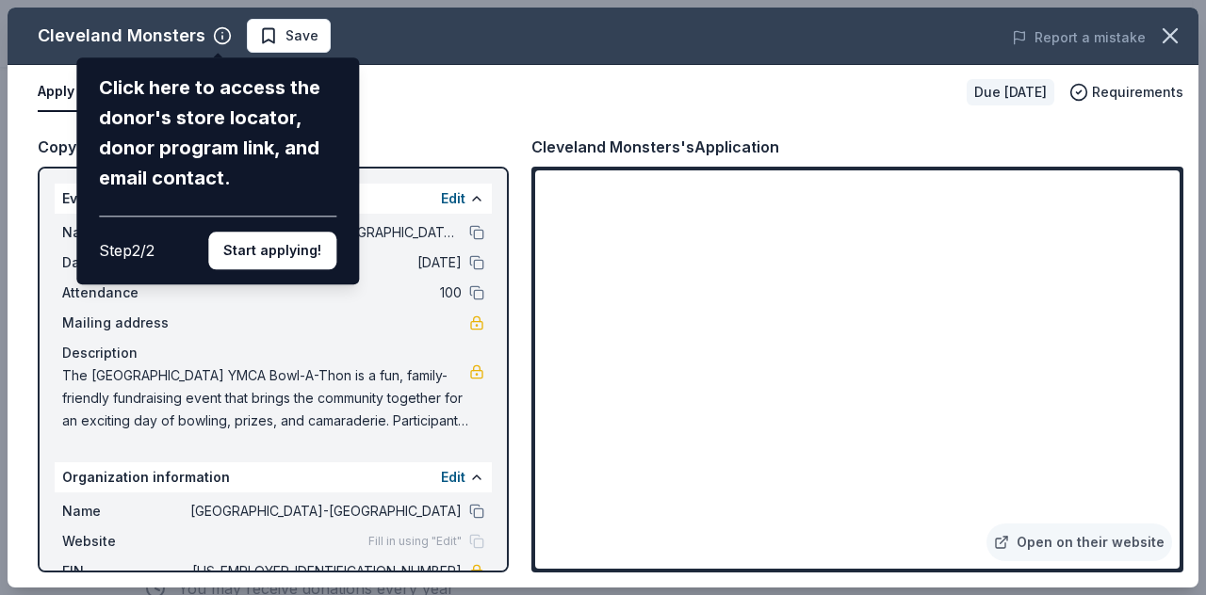
drag, startPoint x: 280, startPoint y: 241, endPoint x: 323, endPoint y: 251, distance: 44.5
click at [281, 241] on button "Start applying!" at bounding box center [272, 251] width 128 height 38
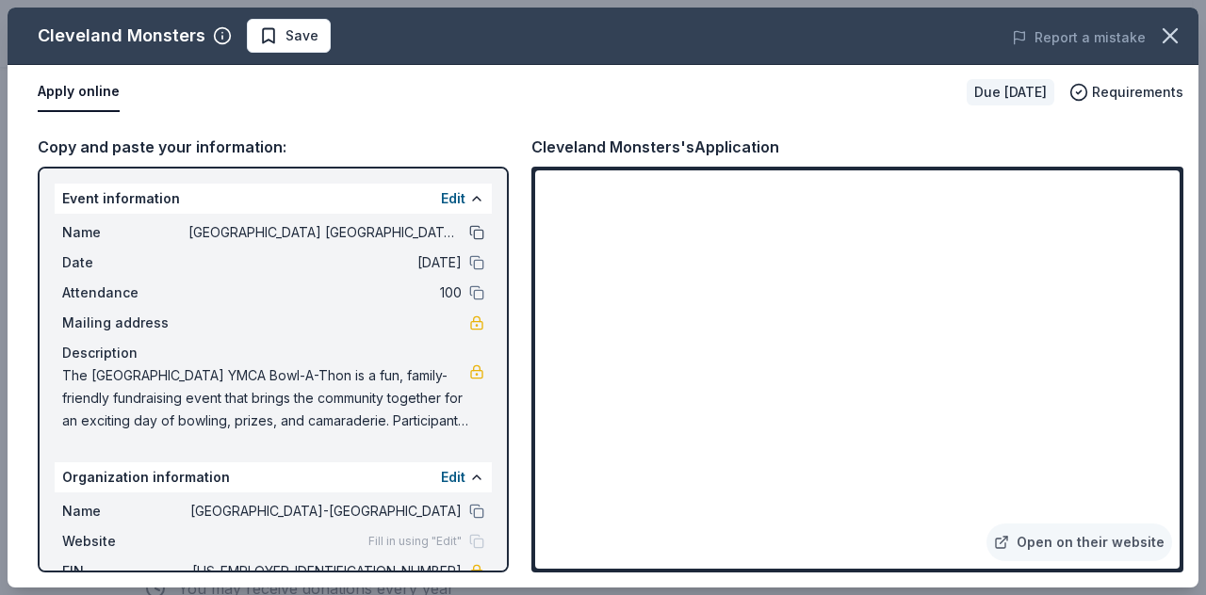
click at [469, 232] on button at bounding box center [476, 232] width 15 height 15
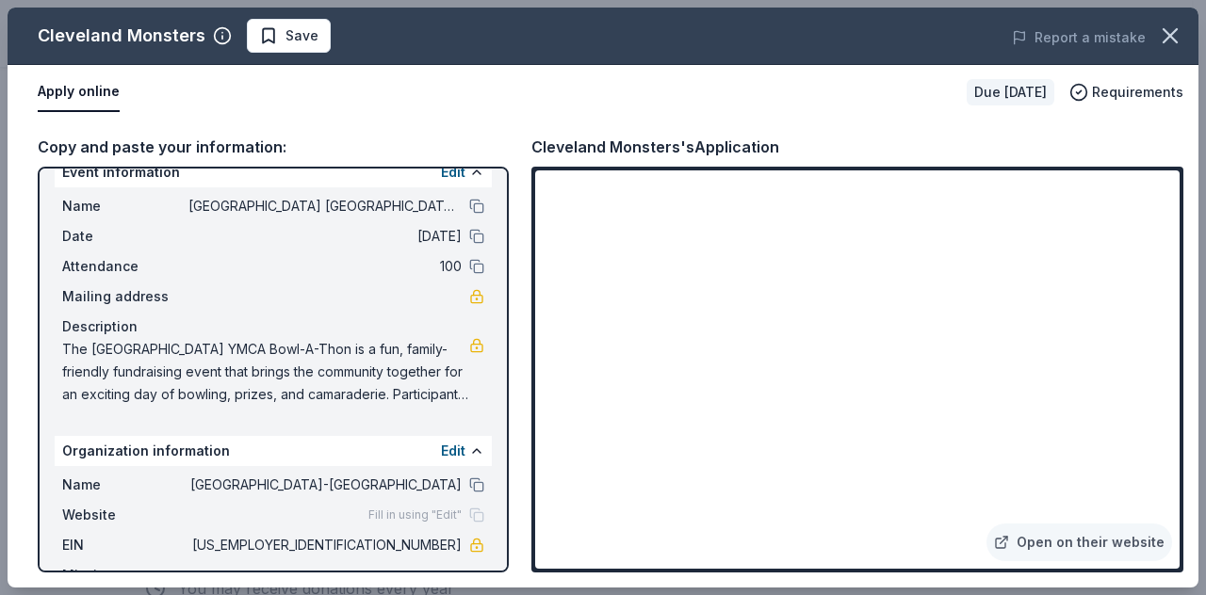
scroll to position [0, 0]
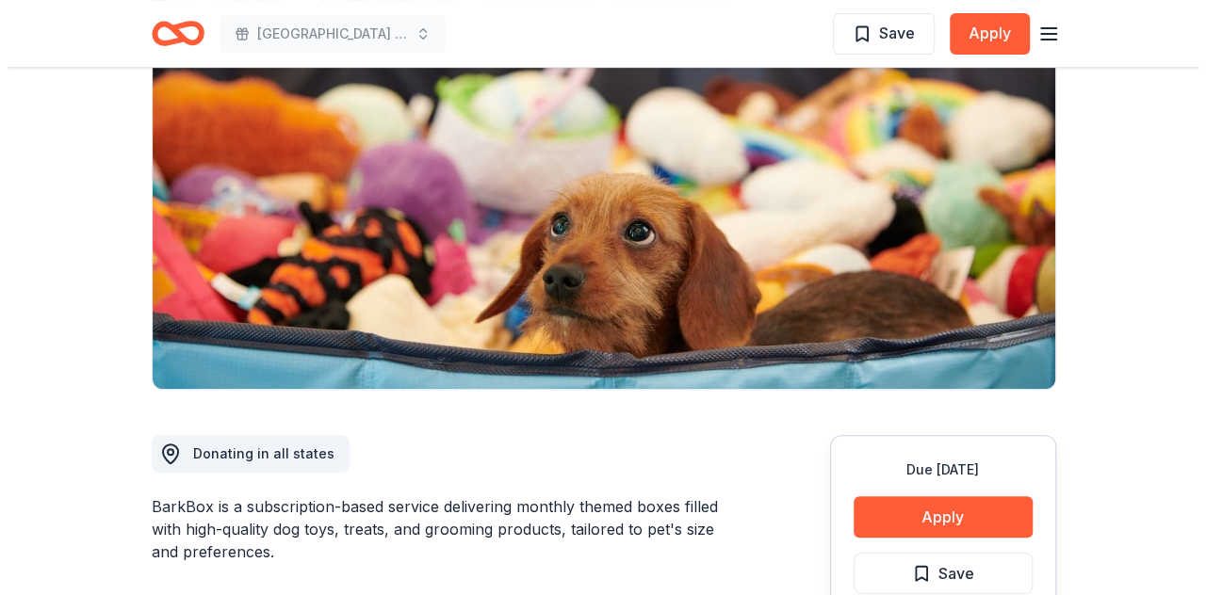
scroll to position [283, 0]
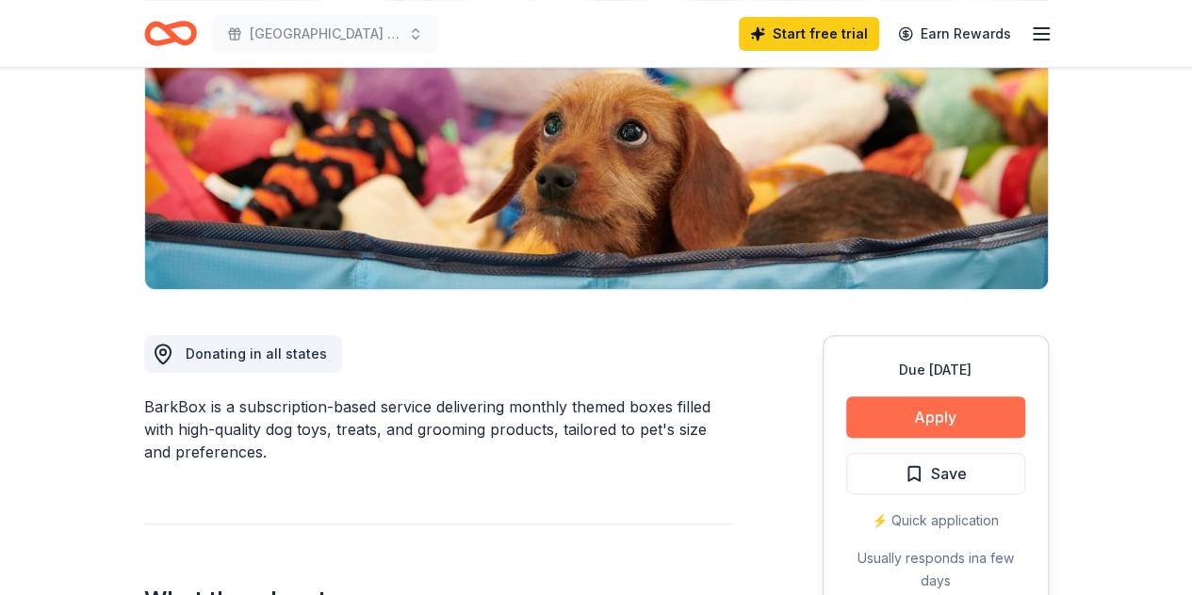
click at [934, 415] on button "Apply" at bounding box center [935, 417] width 179 height 41
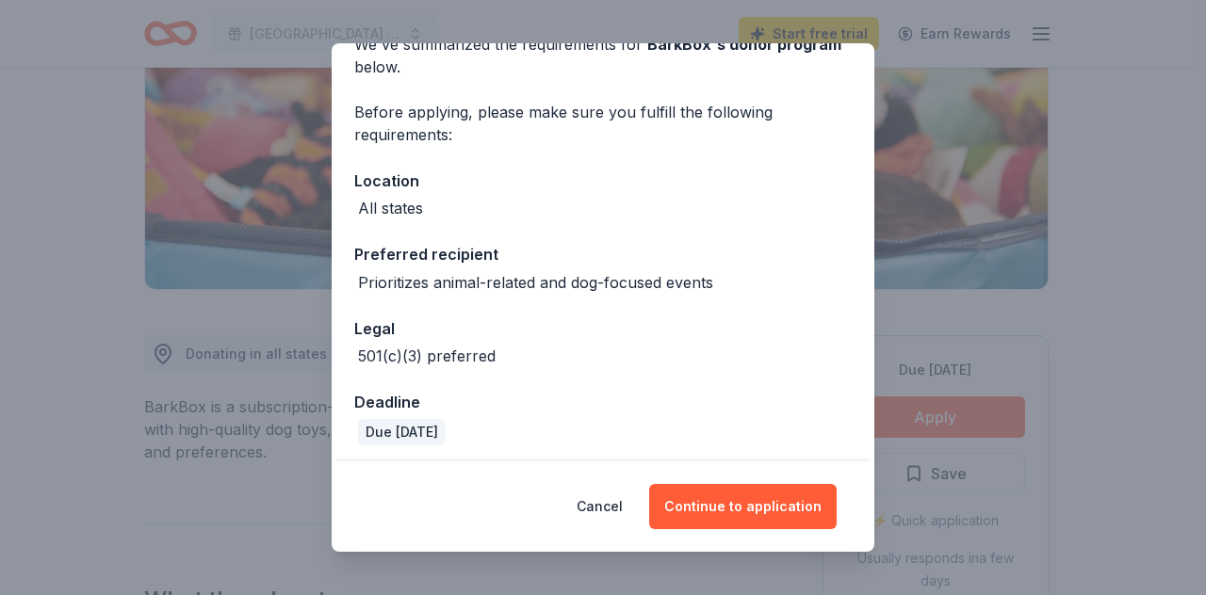
scroll to position [107, 0]
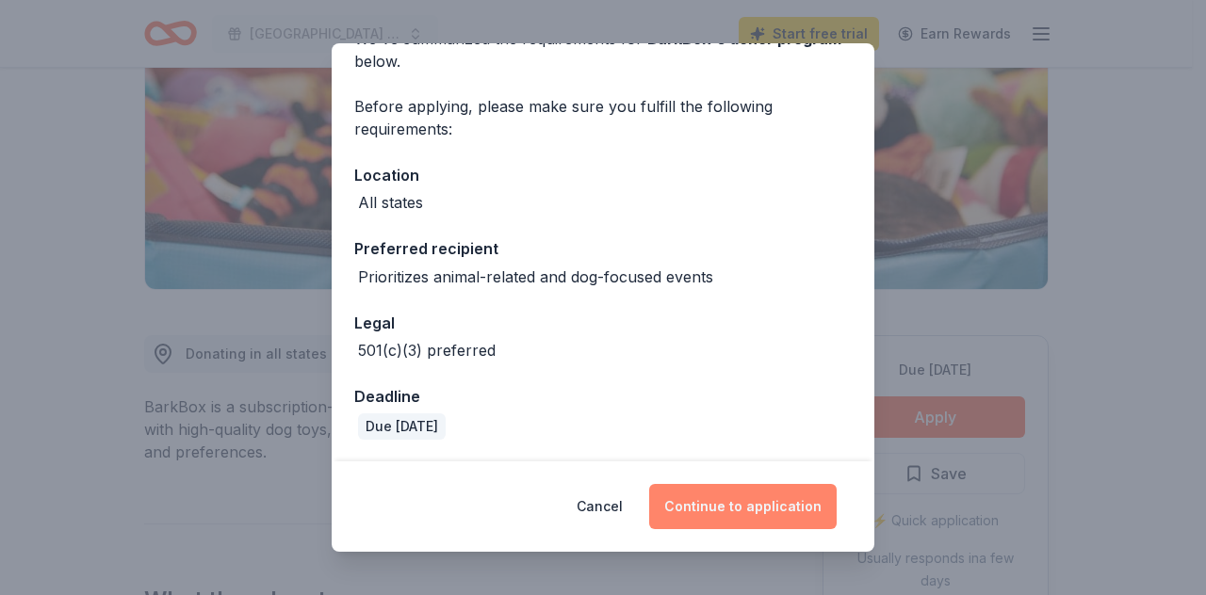
click at [765, 499] on button "Continue to application" at bounding box center [742, 506] width 187 height 45
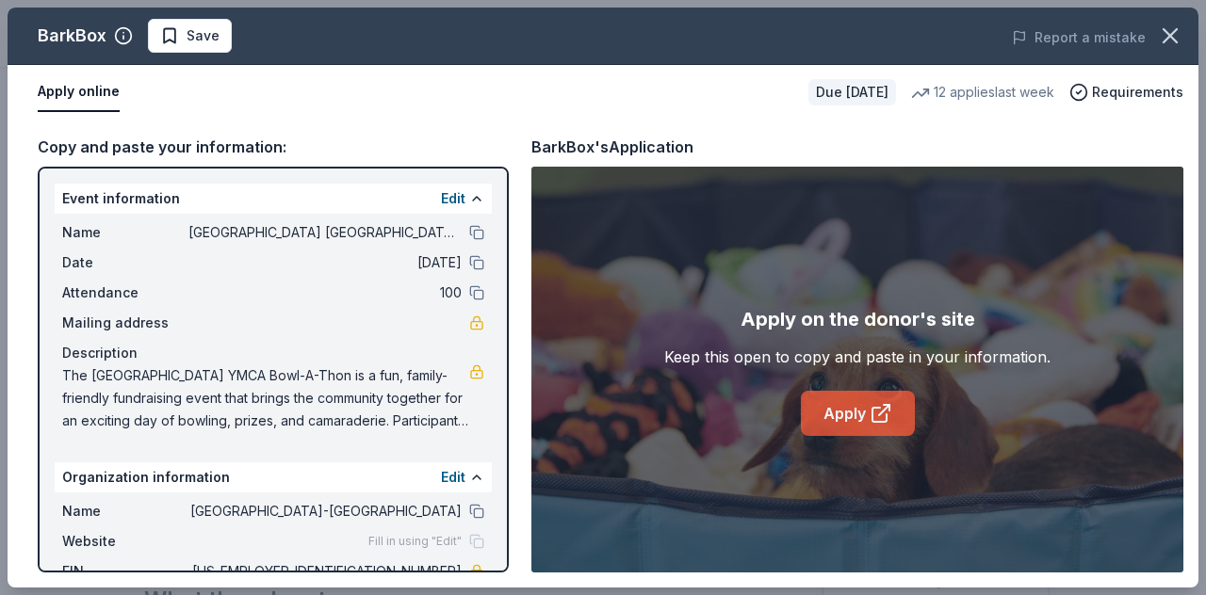
click at [863, 407] on link "Apply" at bounding box center [858, 413] width 114 height 45
